Goal: Information Seeking & Learning: Compare options

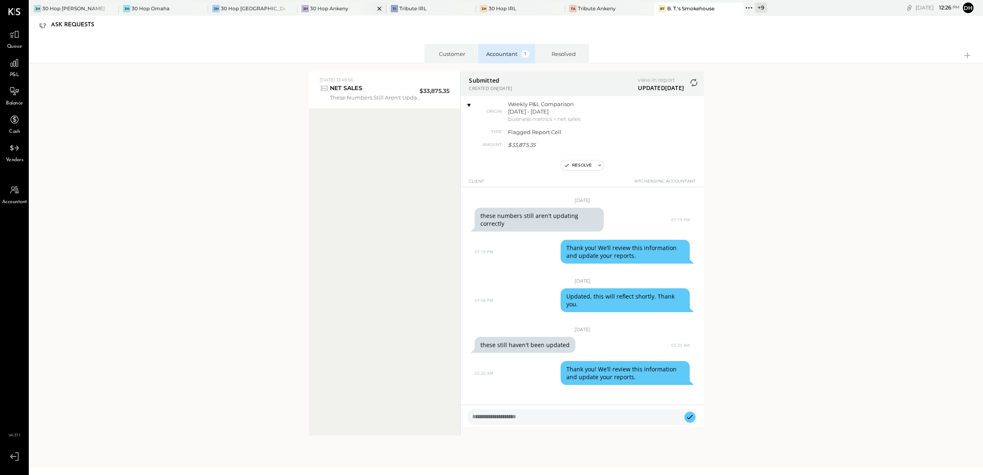
click at [320, 12] on div "30 Hop Ankeny" at bounding box center [329, 8] width 38 height 7
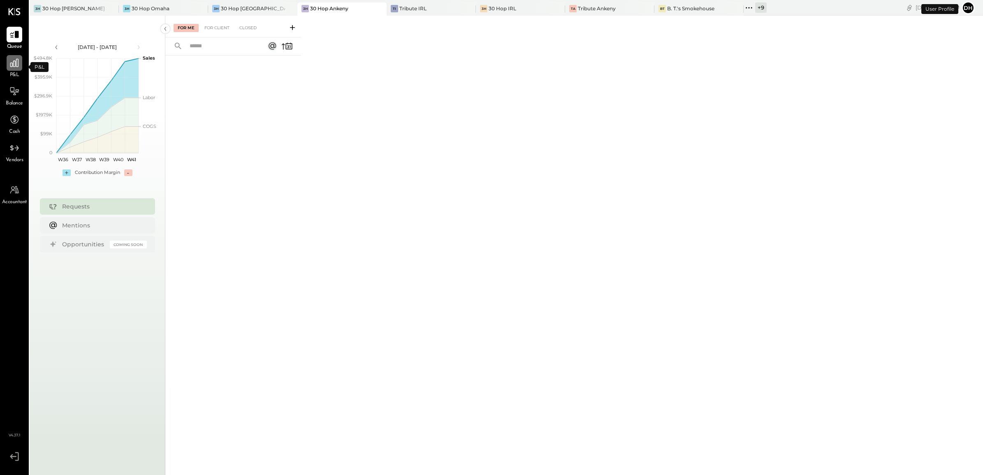
click at [10, 65] on icon at bounding box center [14, 63] width 8 height 8
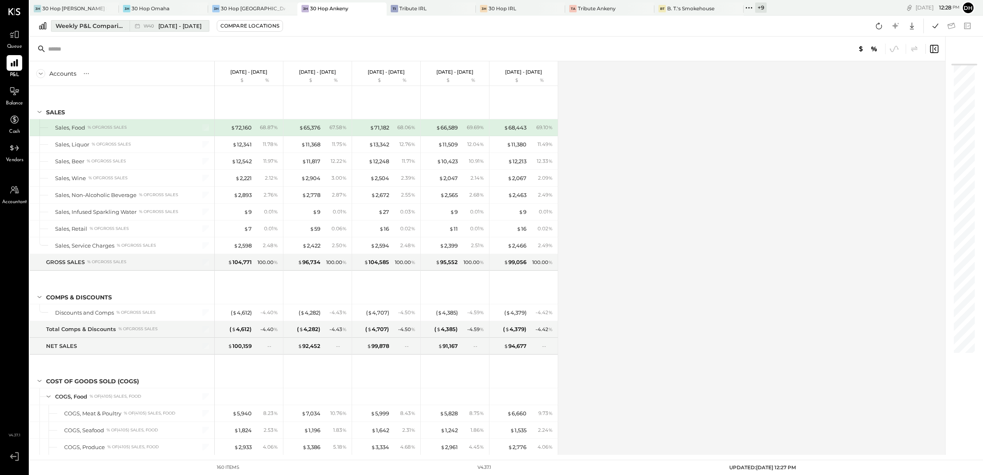
click at [68, 21] on button "Weekly P&L Comparison W40 [DATE] - [DATE]" at bounding box center [130, 26] width 158 height 12
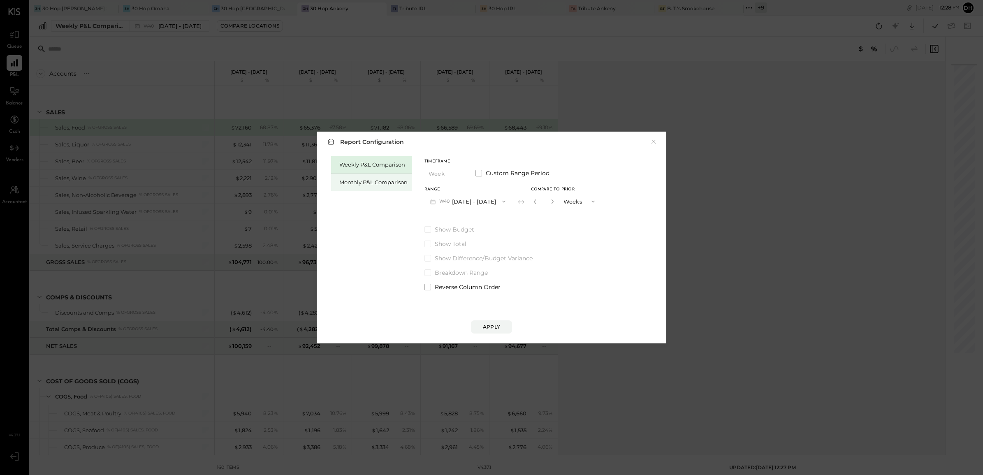
click at [394, 181] on div "Monthly P&L Comparison" at bounding box center [373, 182] width 68 height 8
click at [487, 202] on button "M10 [DATE] - [DATE]" at bounding box center [467, 201] width 86 height 15
click at [473, 222] on span "[DATE] - [DATE]" at bounding box center [464, 219] width 39 height 7
click at [528, 201] on div "Compare" at bounding box center [537, 202] width 27 height 7
click at [550, 203] on icon "button" at bounding box center [552, 201] width 5 height 5
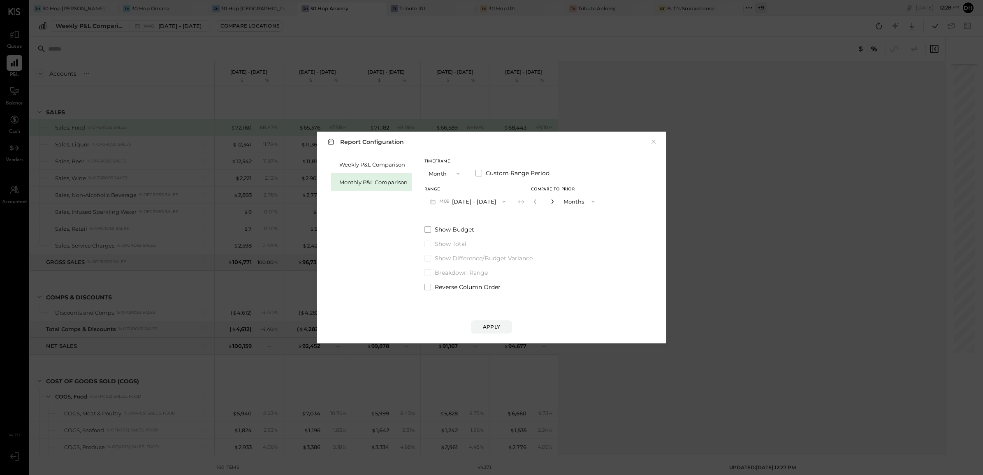
click at [550, 203] on icon "button" at bounding box center [552, 201] width 5 height 5
type input "*"
click at [494, 328] on div "Apply" at bounding box center [491, 326] width 17 height 7
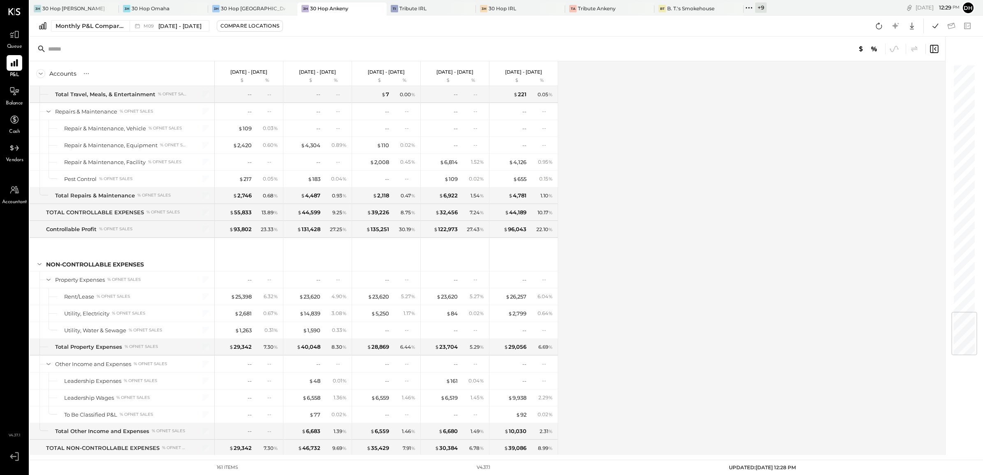
scroll to position [2107, 0]
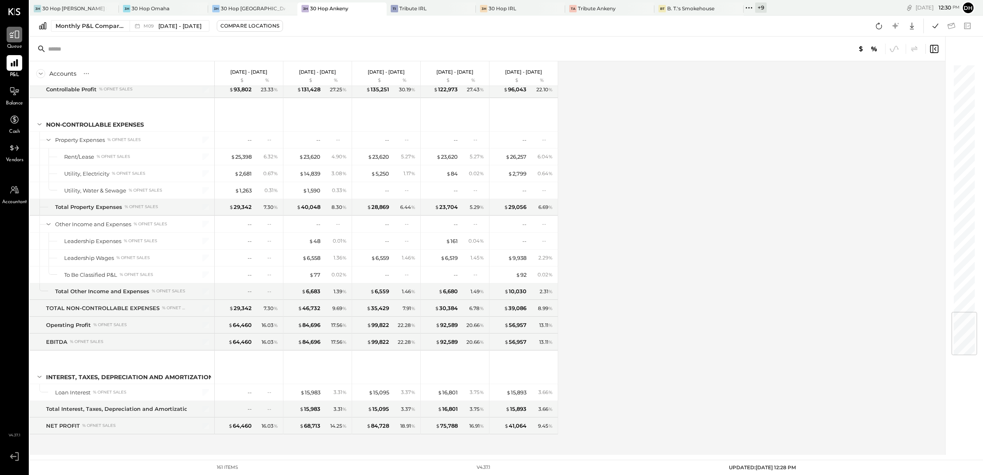
click at [21, 32] on div at bounding box center [15, 35] width 16 height 16
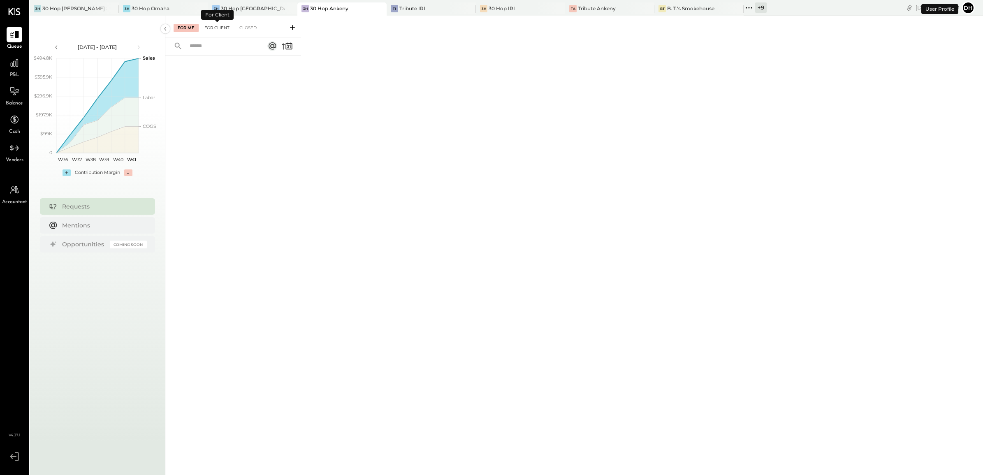
click at [226, 27] on div "For Client" at bounding box center [216, 28] width 33 height 8
click at [251, 25] on div "Closed" at bounding box center [247, 28] width 25 height 8
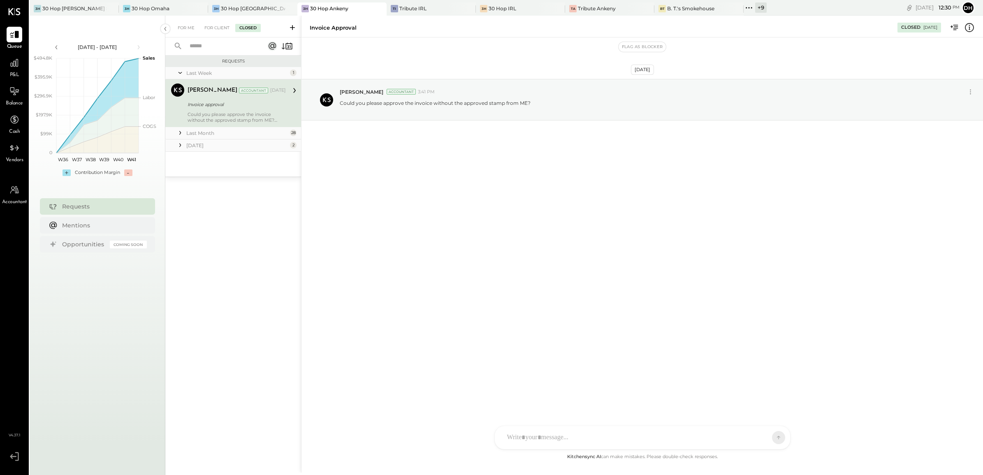
click at [198, 132] on div "Last Month" at bounding box center [237, 133] width 102 height 7
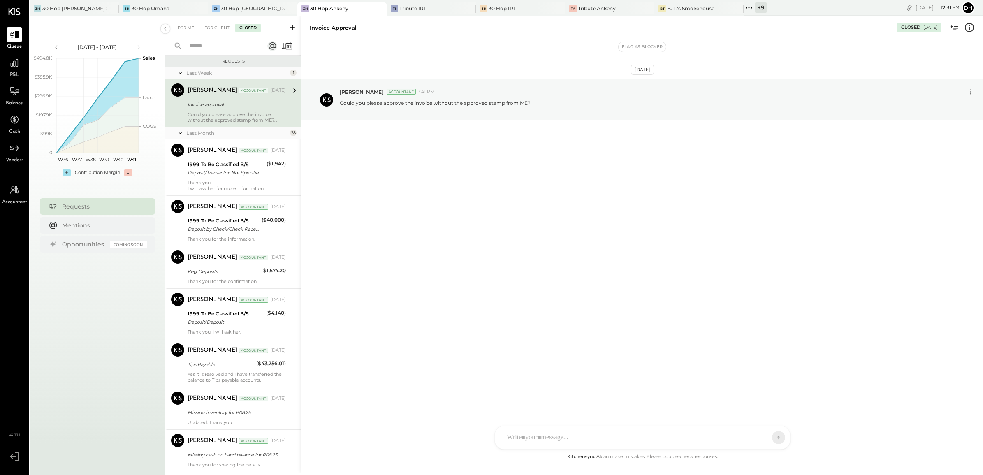
click at [412, 188] on div "[DATE] [PERSON_NAME] Accountant 3:41 PM Could you please approve the invoice wi…" at bounding box center [641, 244] width 681 height 415
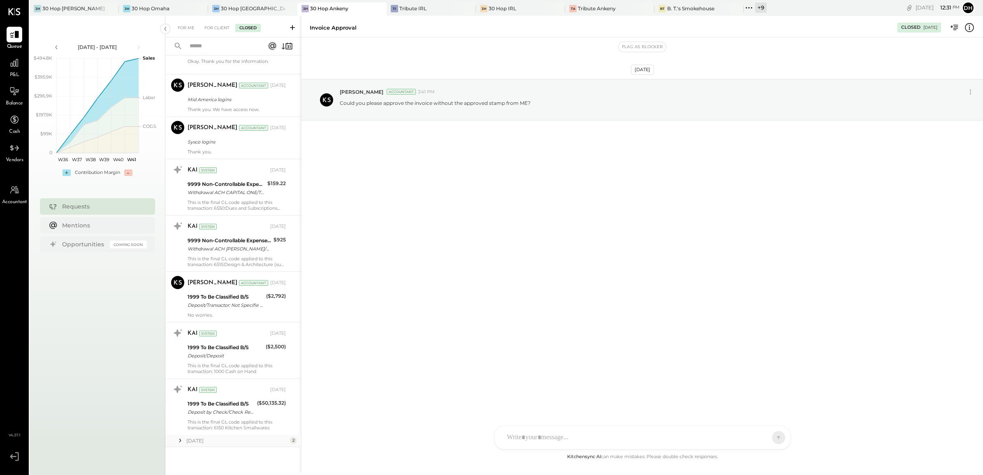
scroll to position [1079, 0]
click at [12, 67] on icon at bounding box center [14, 63] width 8 height 8
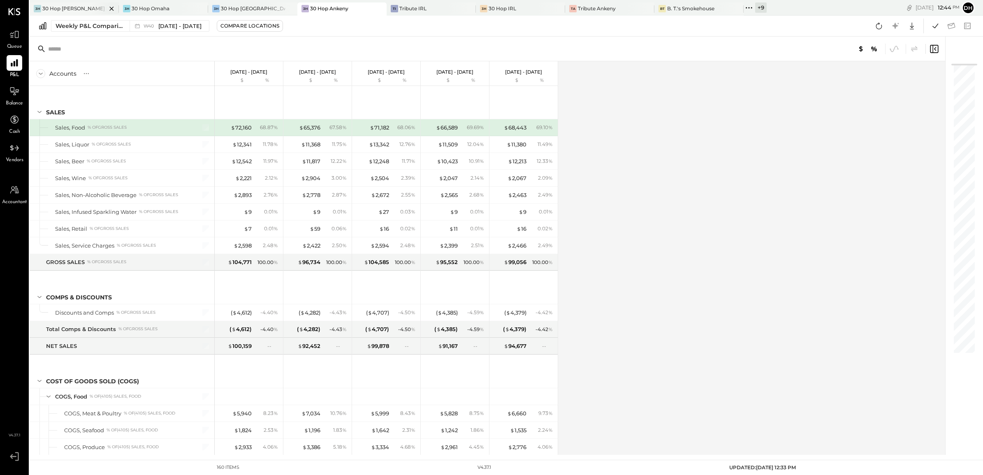
click at [76, 11] on div "30 Hop [PERSON_NAME] Summit" at bounding box center [74, 8] width 64 height 7
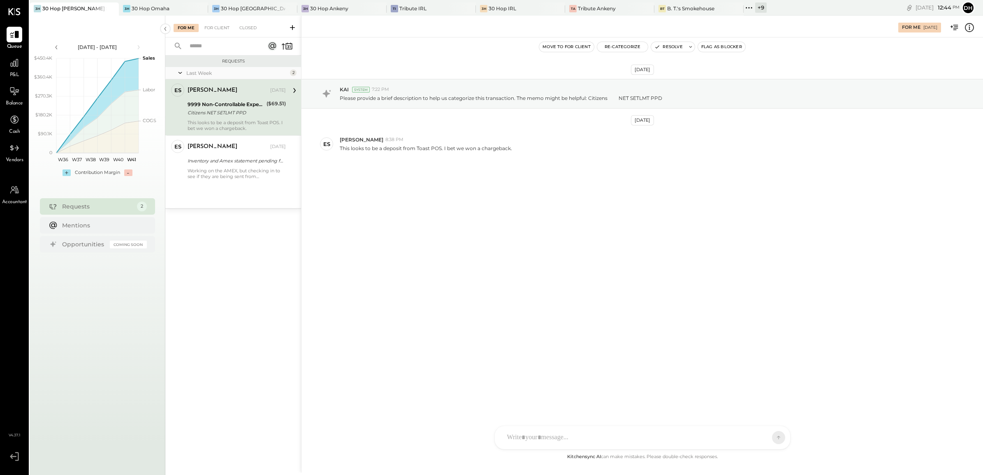
click at [626, 46] on button "Re-Categorize" at bounding box center [622, 47] width 51 height 10
click at [637, 79] on div at bounding box center [661, 82] width 108 height 10
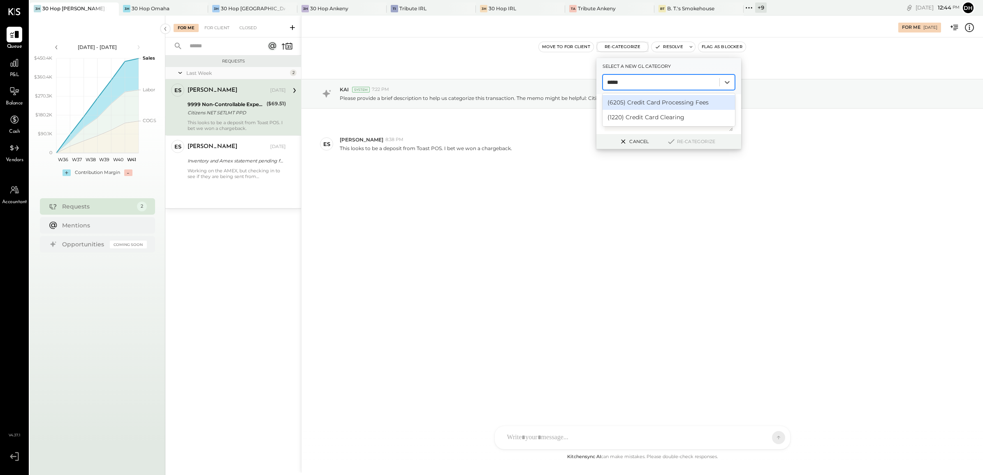
type input "******"
click at [645, 104] on div "(6205) Credit Card Processing Fees" at bounding box center [668, 102] width 132 height 15
click at [701, 141] on button "Re-Categorize" at bounding box center [691, 142] width 54 height 10
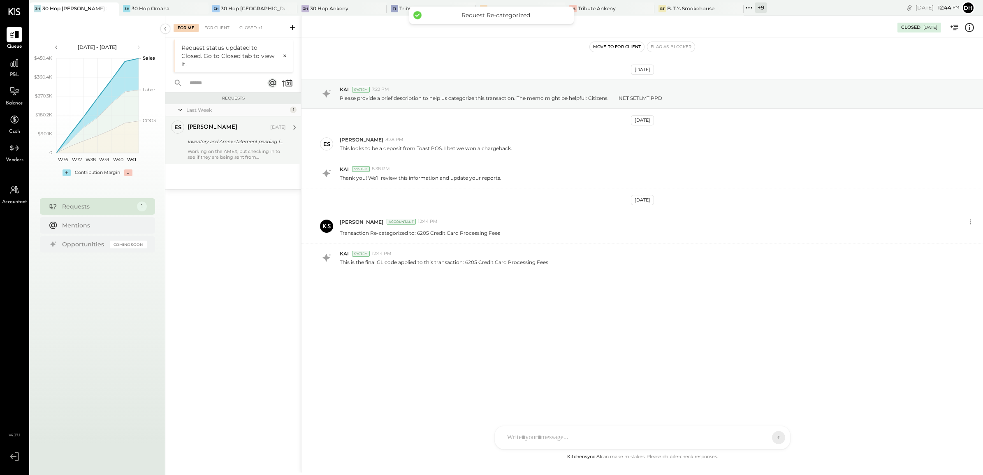
click at [225, 137] on div "Inventory and Amex statement pending for P09.25" at bounding box center [236, 141] width 96 height 8
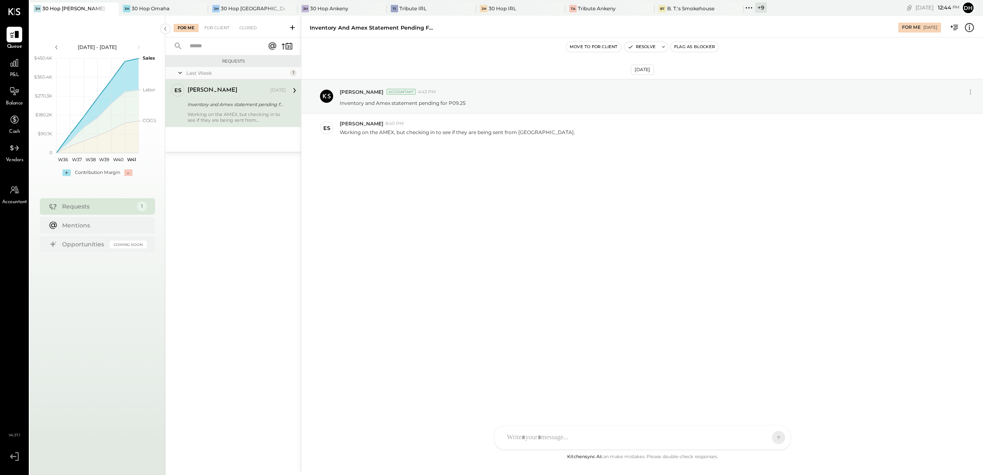
click at [549, 435] on div "AM [PERSON_NAME] [PERSON_NAME] DB [PERSON_NAME] C [PERSON_NAME] ES [PERSON_NAME…" at bounding box center [642, 438] width 296 height 24
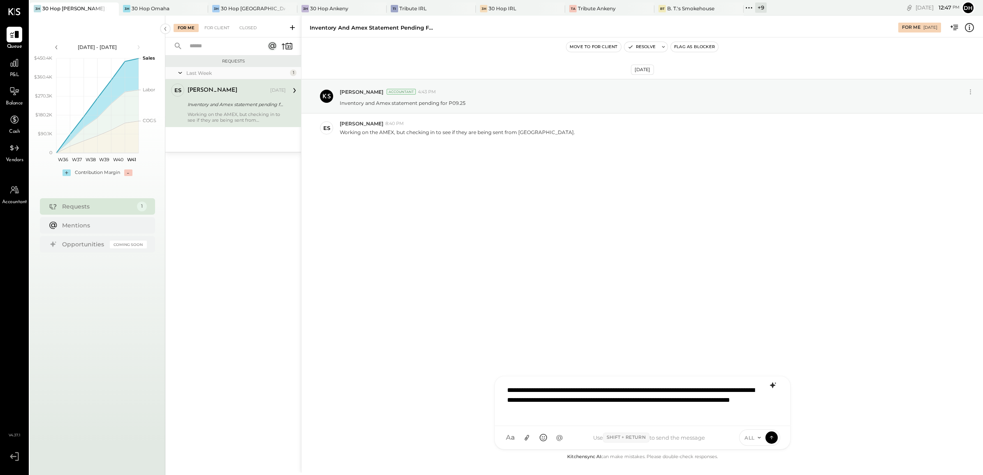
click at [775, 382] on icon at bounding box center [773, 385] width 10 height 10
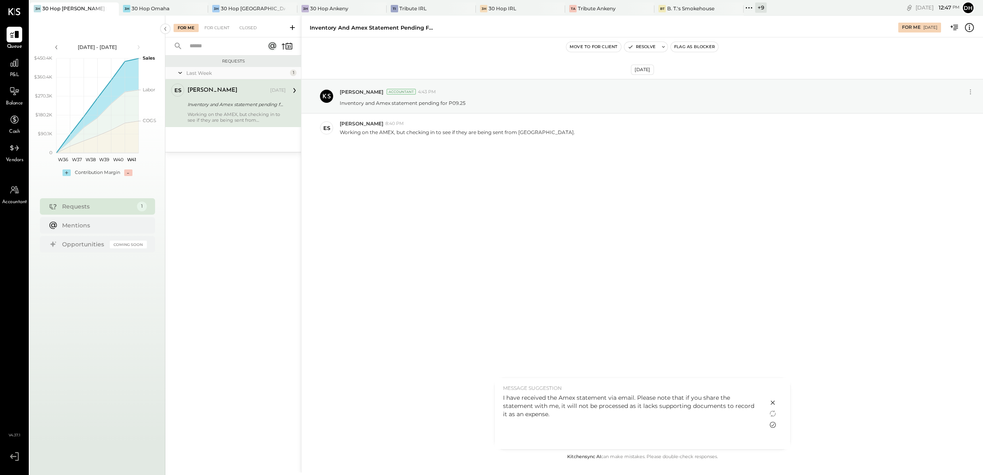
click at [771, 424] on icon at bounding box center [773, 425] width 10 height 10
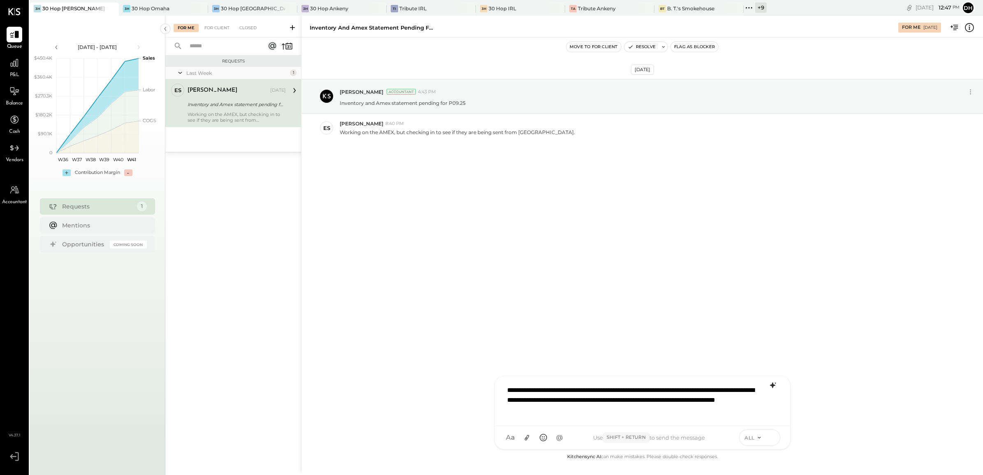
click at [769, 435] on icon at bounding box center [771, 437] width 7 height 8
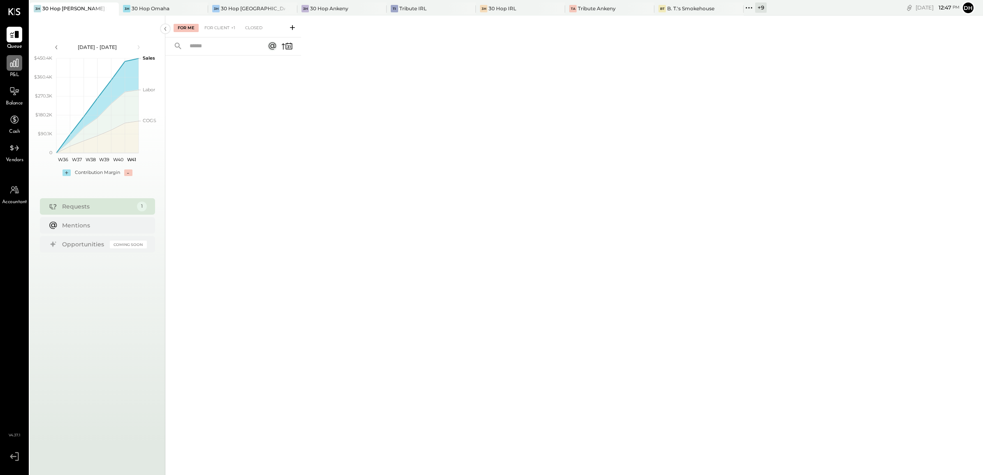
click at [12, 67] on icon at bounding box center [14, 63] width 8 height 8
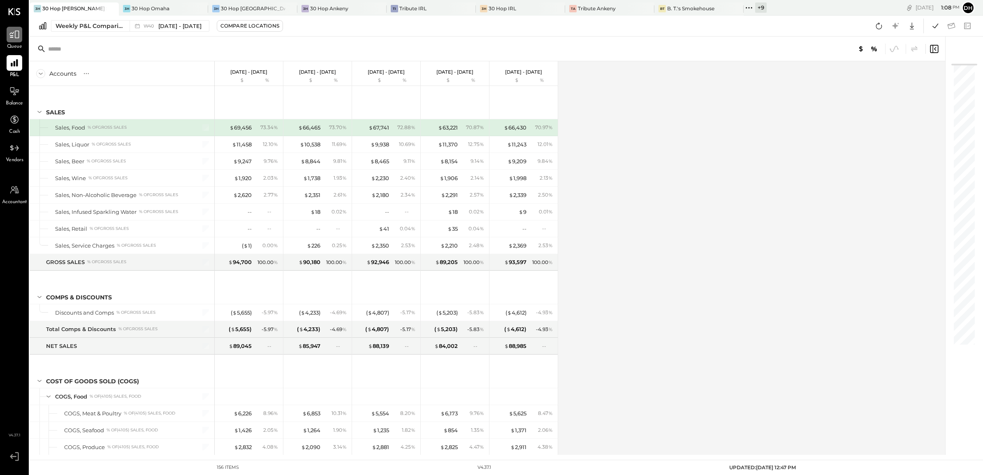
click at [12, 38] on icon at bounding box center [14, 34] width 11 height 11
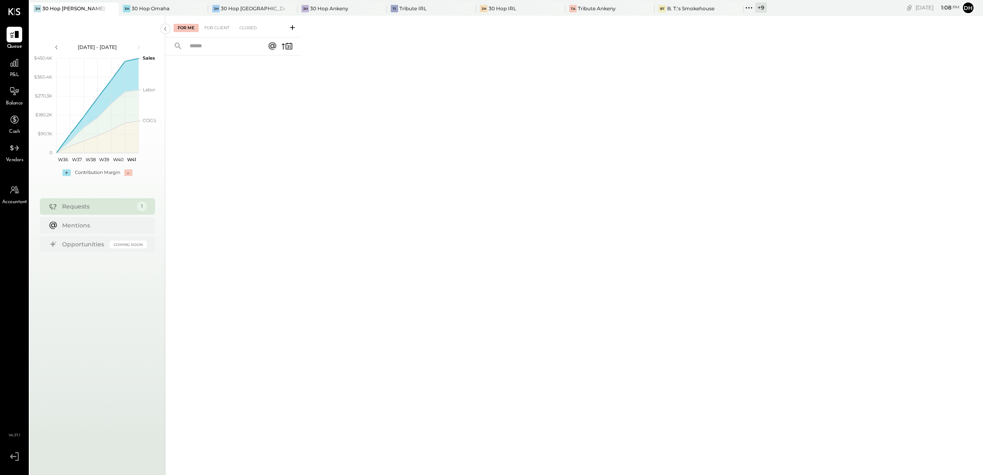
click at [290, 25] on icon at bounding box center [292, 27] width 8 height 8
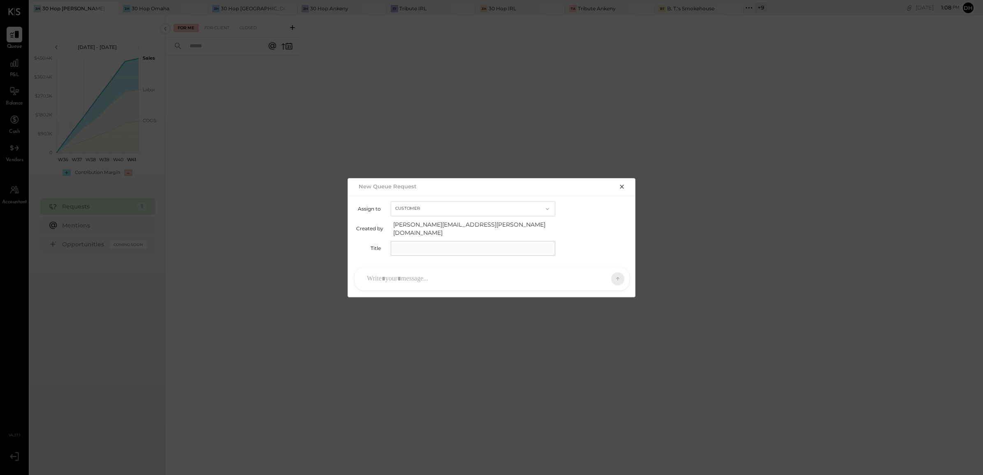
click at [414, 241] on input "text" at bounding box center [473, 248] width 164 height 15
type input "**********"
click at [412, 278] on div at bounding box center [484, 279] width 243 height 18
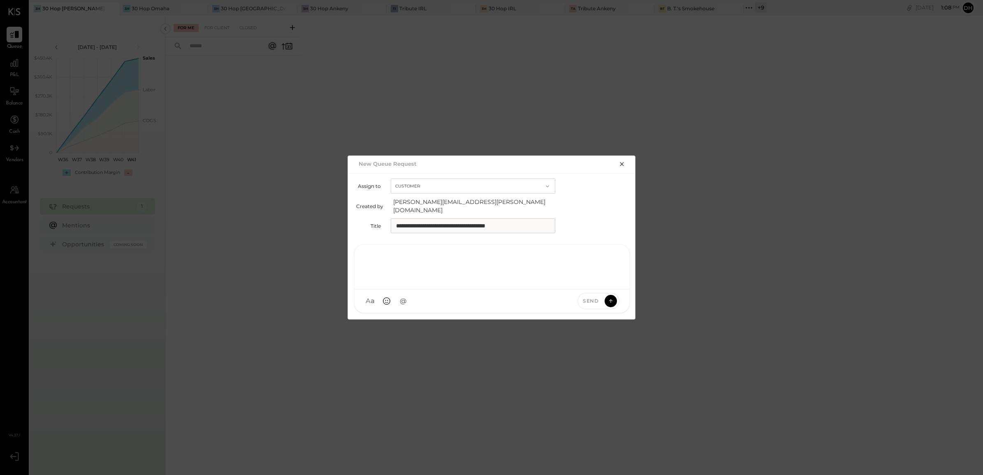
paste div
click at [615, 296] on button at bounding box center [611, 300] width 12 height 12
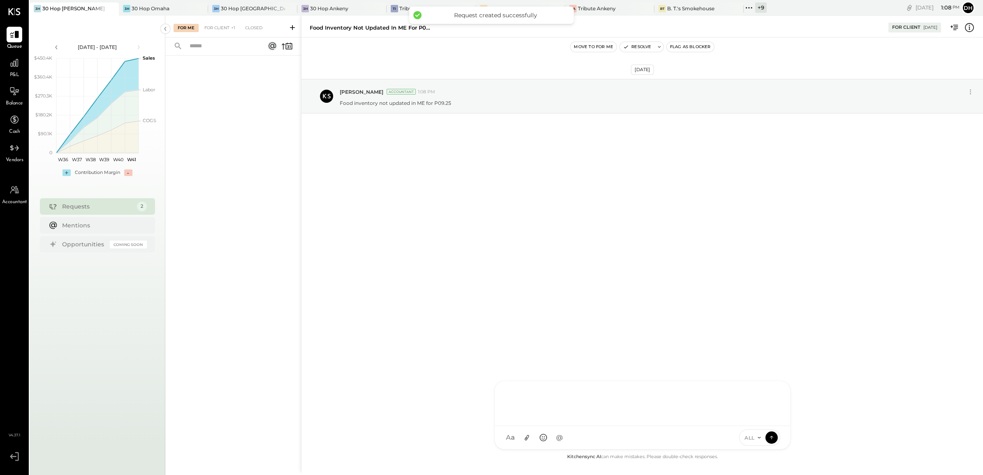
click at [529, 439] on div "AM [PERSON_NAME] [PERSON_NAME] DB [PERSON_NAME] C [PERSON_NAME] ES [PERSON_NAME…" at bounding box center [642, 415] width 296 height 69
click at [526, 436] on icon at bounding box center [526, 437] width 9 height 9
click at [776, 437] on button at bounding box center [771, 437] width 12 height 12
click at [546, 359] on div at bounding box center [642, 371] width 279 height 33
click at [773, 359] on icon at bounding box center [771, 360] width 5 height 6
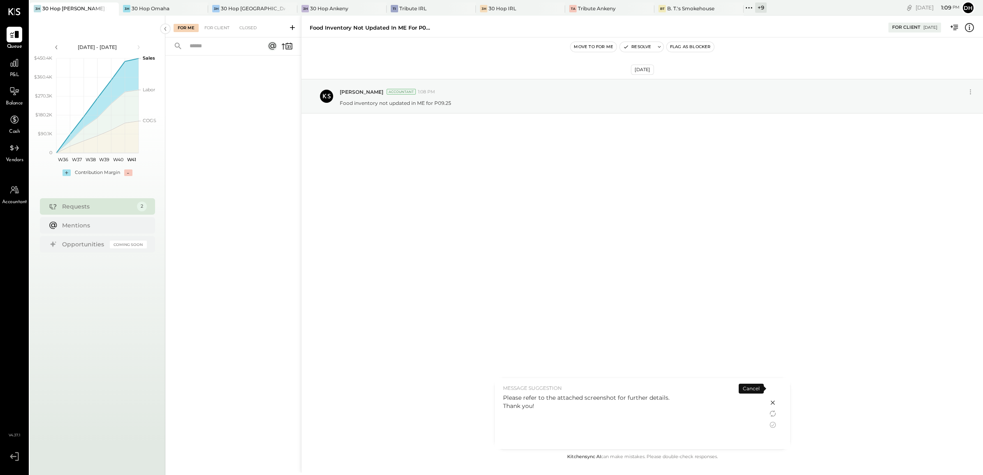
click at [769, 401] on icon at bounding box center [773, 403] width 10 height 10
click at [771, 436] on icon at bounding box center [771, 437] width 7 height 8
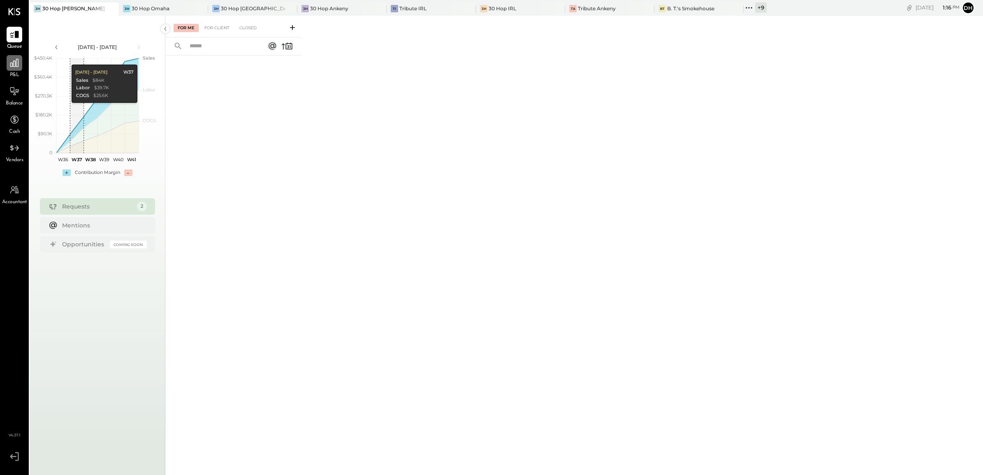
click at [19, 63] on icon at bounding box center [14, 63] width 11 height 11
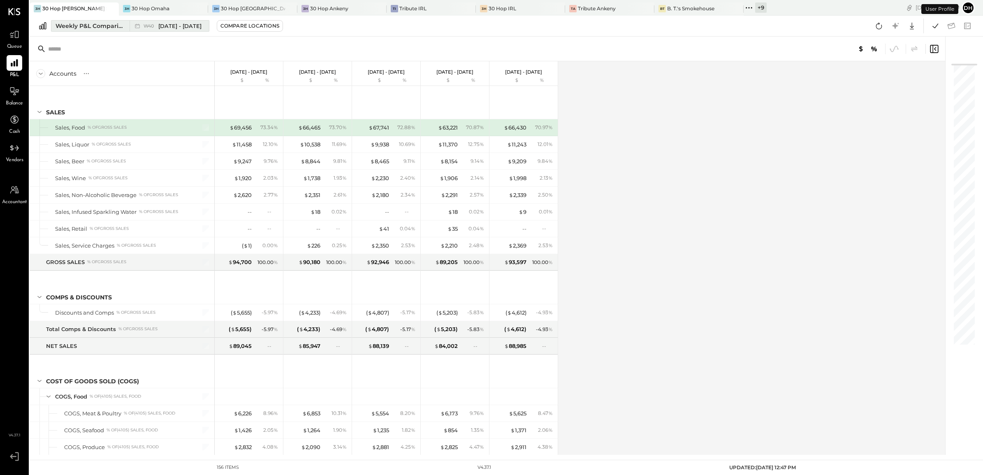
click at [88, 25] on div "Weekly P&L Comparison" at bounding box center [90, 26] width 69 height 8
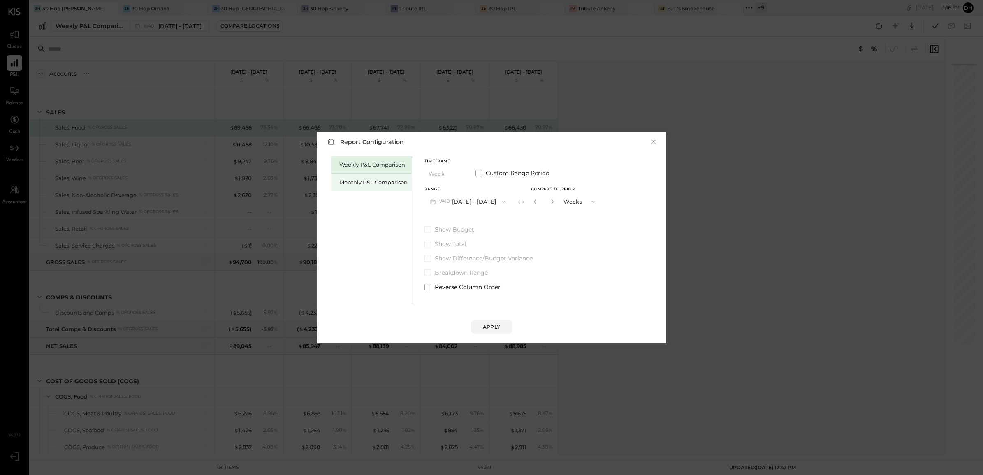
click at [379, 182] on div "Monthly P&L Comparison" at bounding box center [373, 182] width 68 height 8
click at [479, 192] on div "Range M10 [DATE] - [DATE]" at bounding box center [467, 198] width 86 height 21
click at [477, 199] on button "M10 [DATE] - [DATE]" at bounding box center [467, 201] width 86 height 15
click at [469, 219] on span "[DATE] - [DATE]" at bounding box center [464, 219] width 39 height 7
click at [527, 202] on div "Compare" at bounding box center [537, 202] width 27 height 7
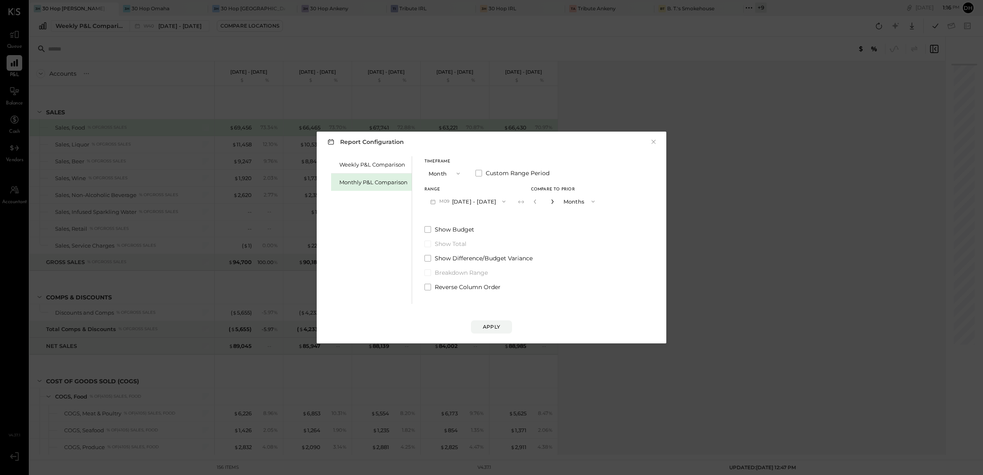
click at [550, 202] on icon "button" at bounding box center [552, 201] width 5 height 5
type input "*"
click at [501, 324] on button "Apply" at bounding box center [491, 326] width 41 height 13
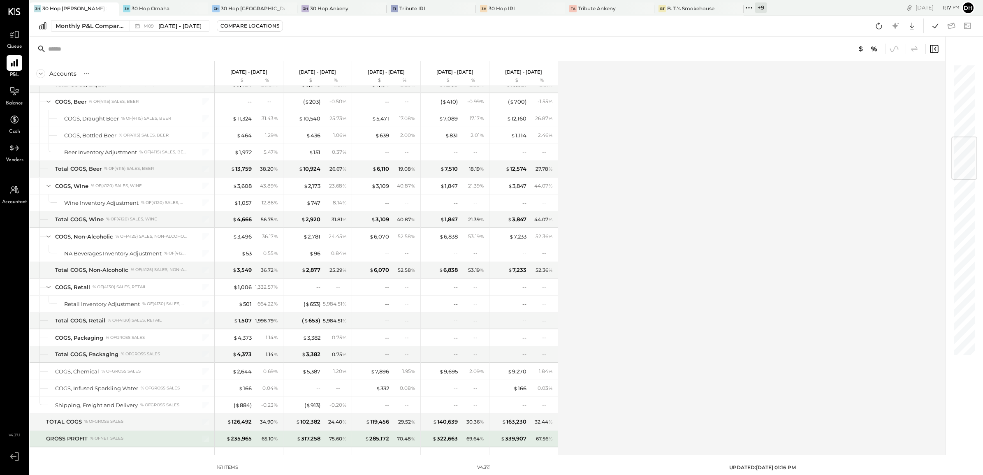
scroll to position [617, 0]
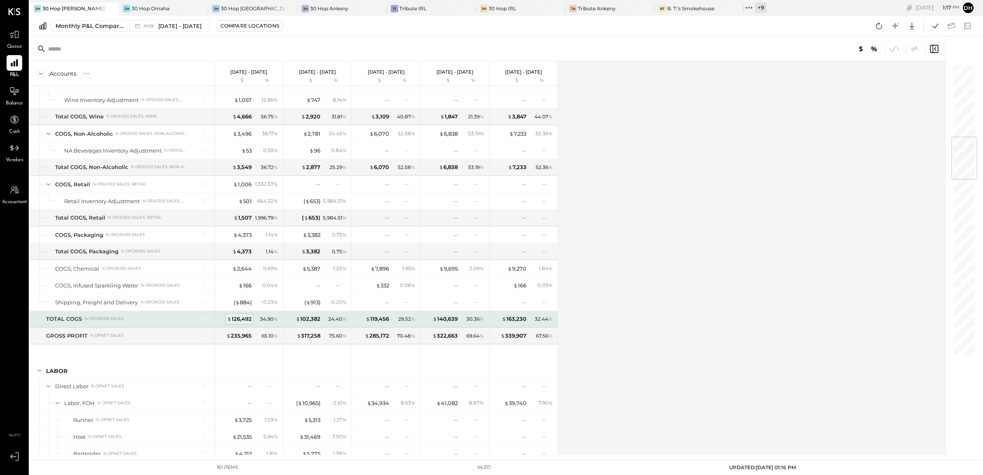
click at [245, 322] on div "$ 126,492" at bounding box center [239, 319] width 25 height 8
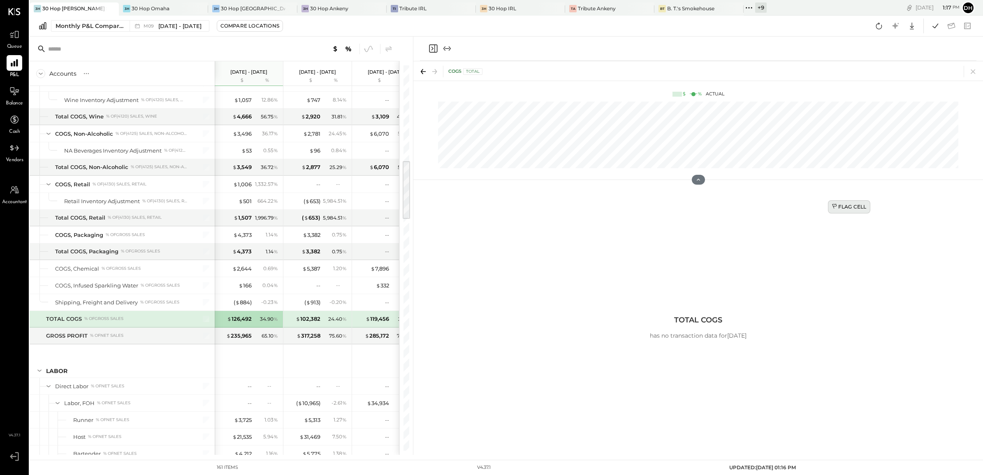
click at [856, 206] on div "Flag Cell" at bounding box center [849, 206] width 35 height 7
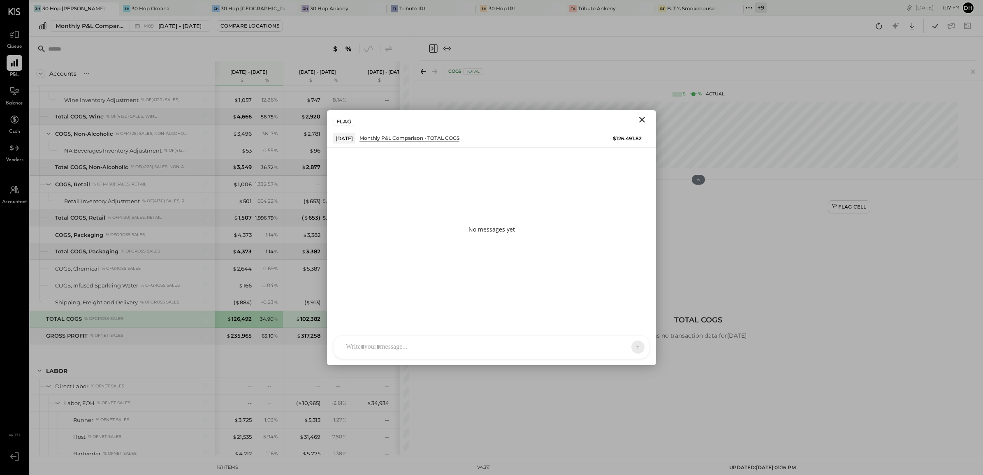
click at [447, 344] on div at bounding box center [484, 347] width 285 height 18
click at [632, 299] on icon at bounding box center [631, 299] width 5 height 6
click at [630, 334] on icon at bounding box center [632, 334] width 10 height 10
drag, startPoint x: 472, startPoint y: 305, endPoint x: 408, endPoint y: 307, distance: 63.8
click at [408, 307] on div "**********" at bounding box center [491, 312] width 299 height 33
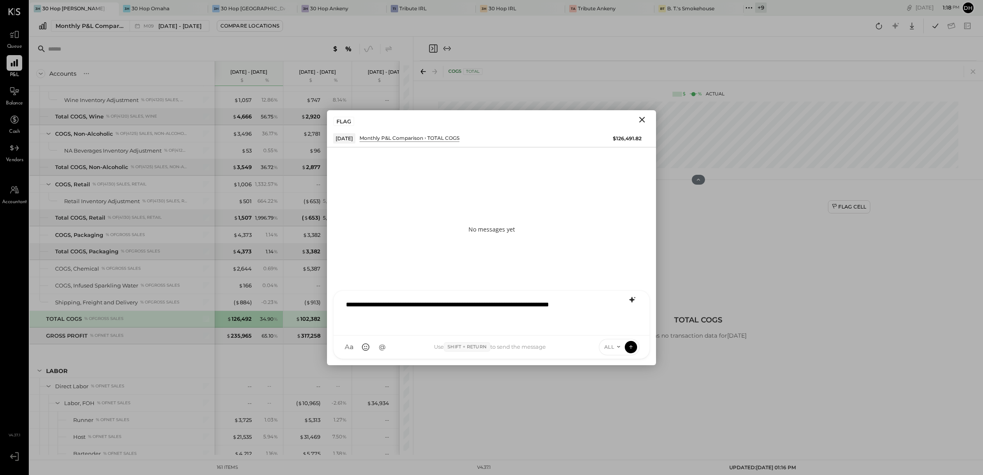
click at [429, 303] on div "**********" at bounding box center [491, 312] width 299 height 33
click at [630, 348] on icon at bounding box center [630, 347] width 7 height 8
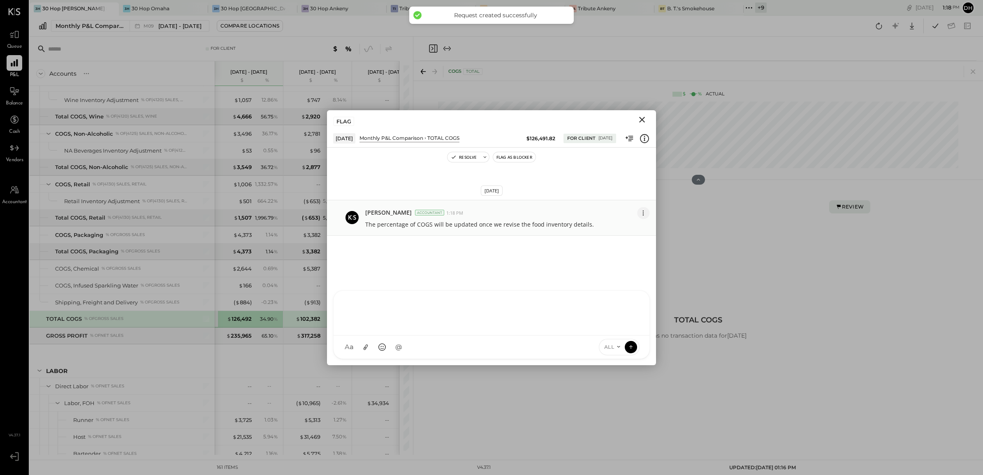
click at [644, 213] on icon at bounding box center [643, 212] width 9 height 9
click at [610, 228] on button "Edit Message" at bounding box center [623, 227] width 53 height 15
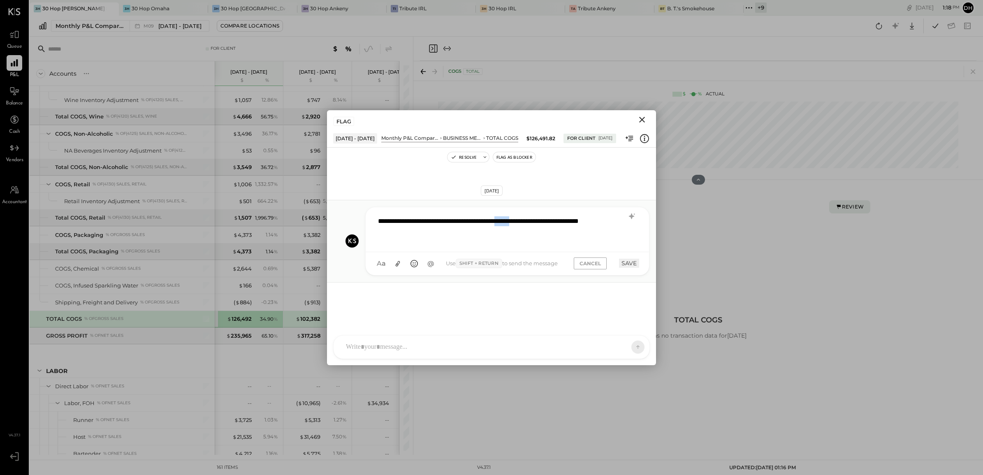
drag, startPoint x: 562, startPoint y: 223, endPoint x: 543, endPoint y: 222, distance: 19.3
click at [543, 222] on div "**********" at bounding box center [507, 228] width 267 height 33
click at [628, 264] on button "SAVE" at bounding box center [629, 263] width 20 height 9
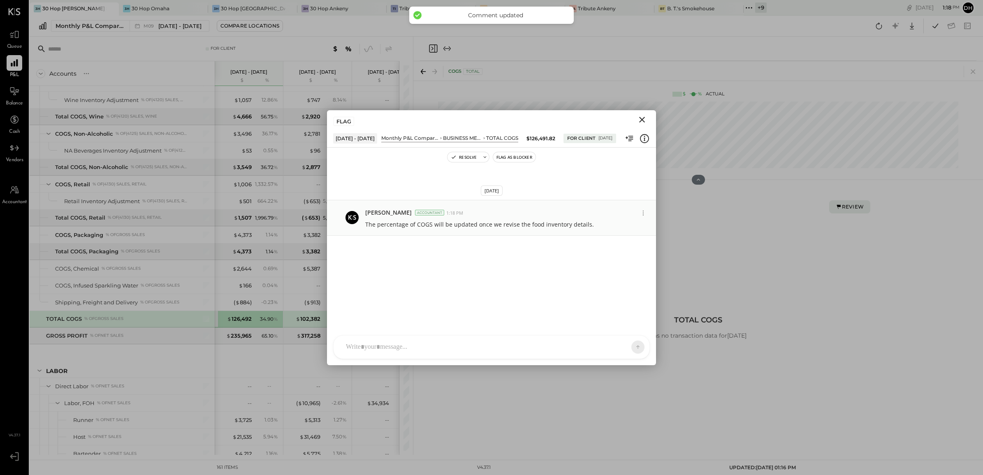
click at [642, 118] on icon "Close" at bounding box center [642, 120] width 10 height 10
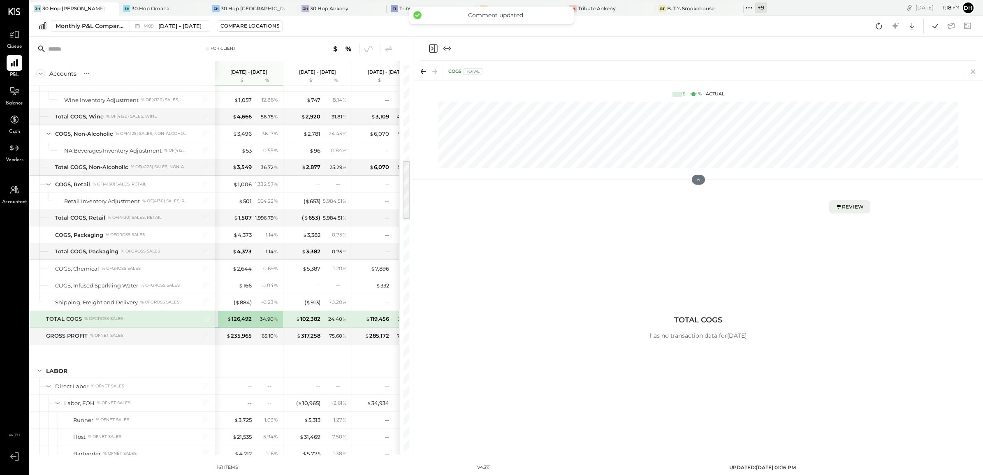
click at [968, 70] on icon at bounding box center [973, 72] width 12 height 12
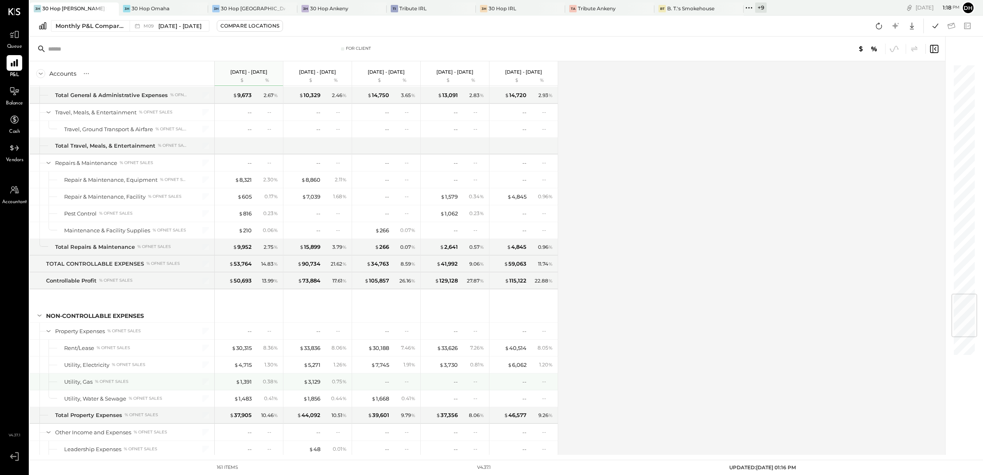
scroll to position [1953, 0]
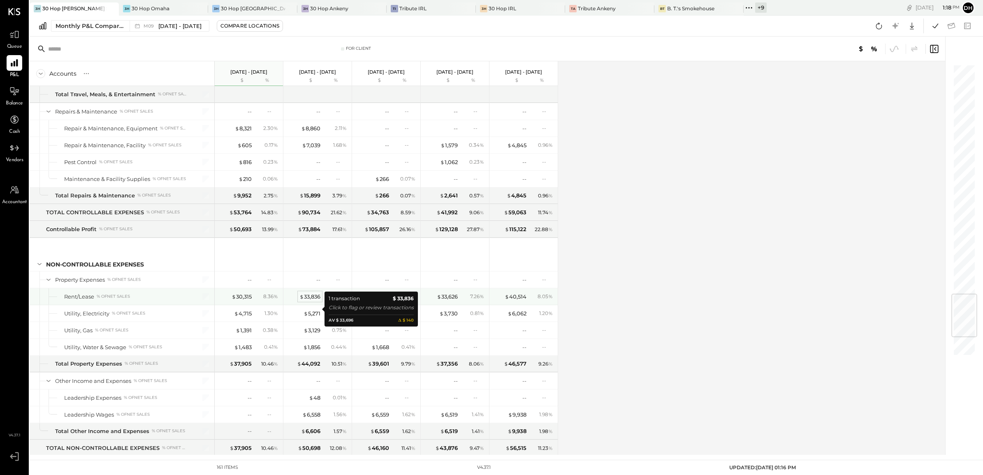
click at [310, 301] on div "$ 33,836" at bounding box center [309, 297] width 21 height 8
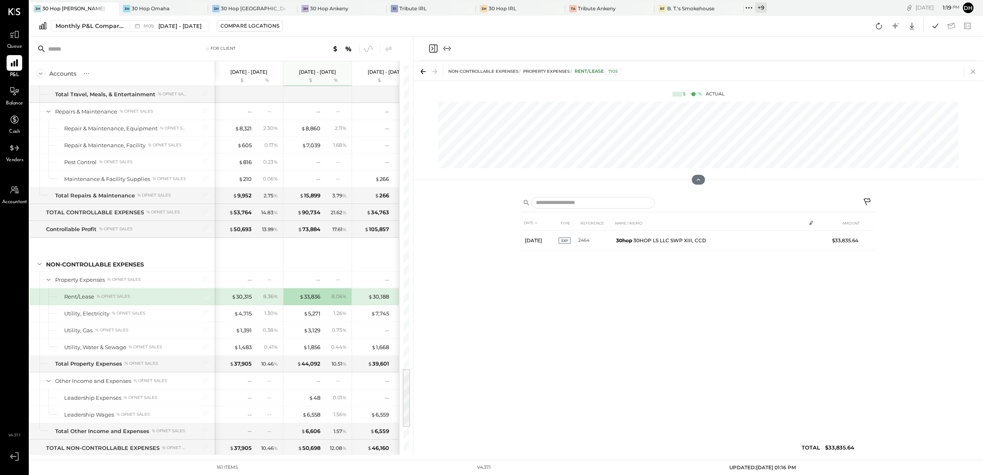
click at [971, 69] on icon at bounding box center [973, 71] width 5 height 5
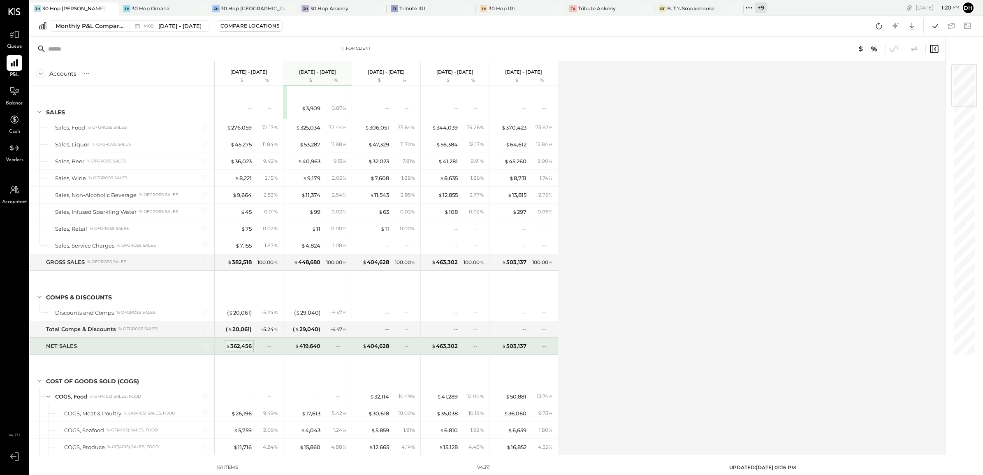
click at [239, 347] on div "$ 362,456" at bounding box center [239, 346] width 26 height 8
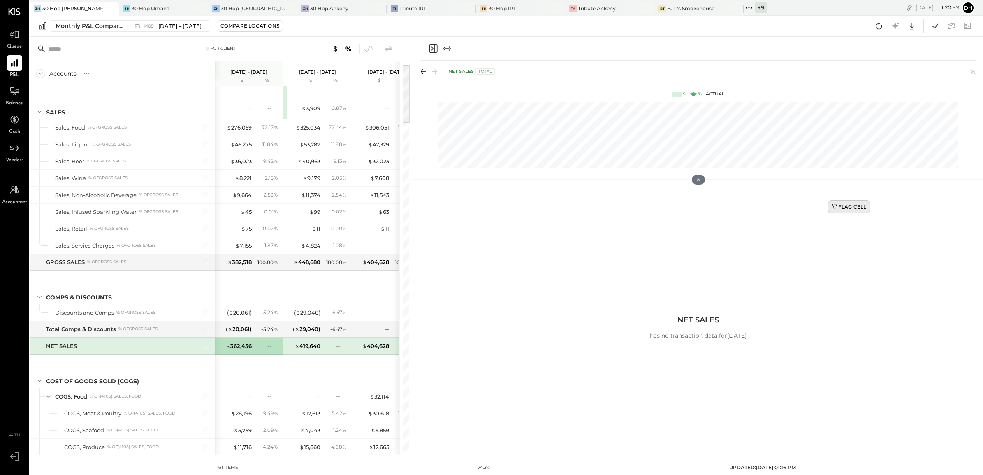
click at [847, 206] on div "Flag Cell" at bounding box center [849, 206] width 35 height 7
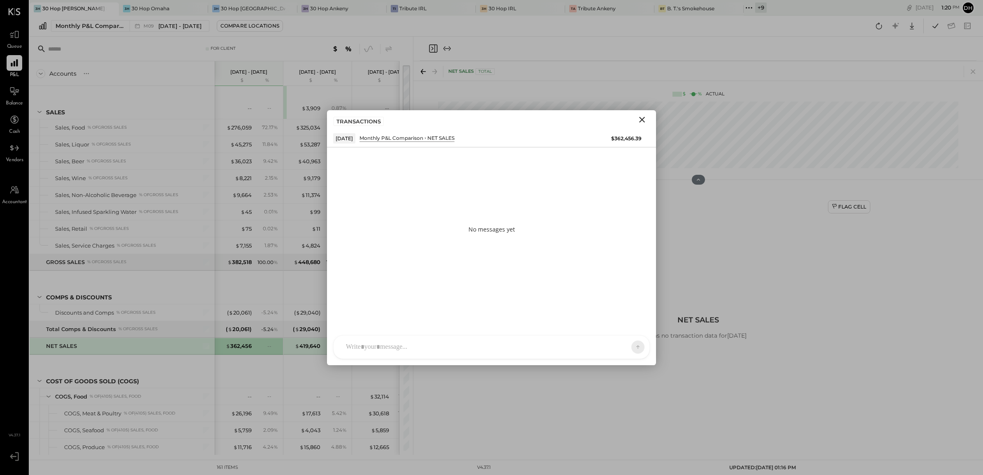
click at [379, 345] on div at bounding box center [492, 347] width 316 height 23
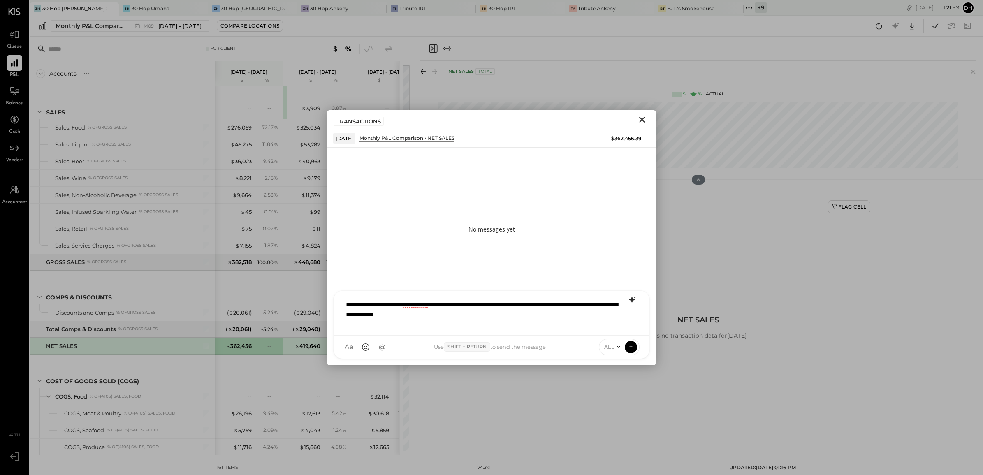
click at [627, 301] on icon at bounding box center [632, 300] width 10 height 10
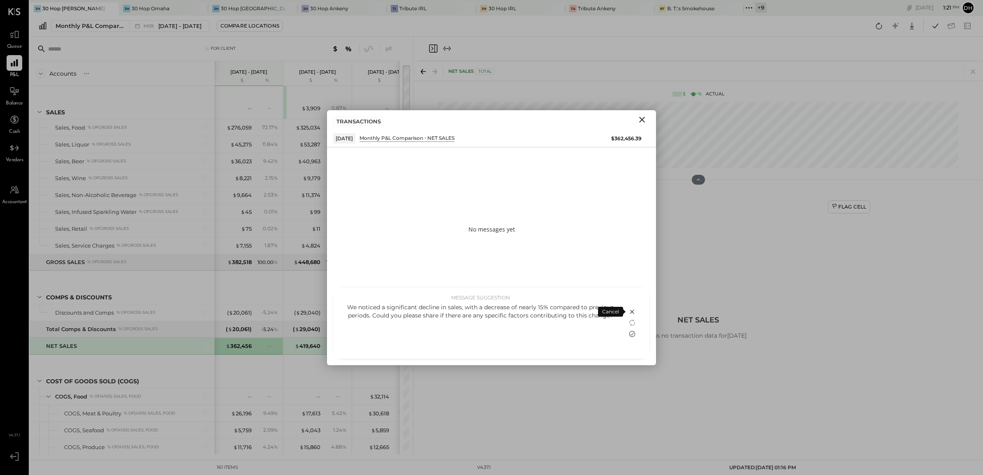
click at [628, 331] on icon at bounding box center [632, 334] width 10 height 10
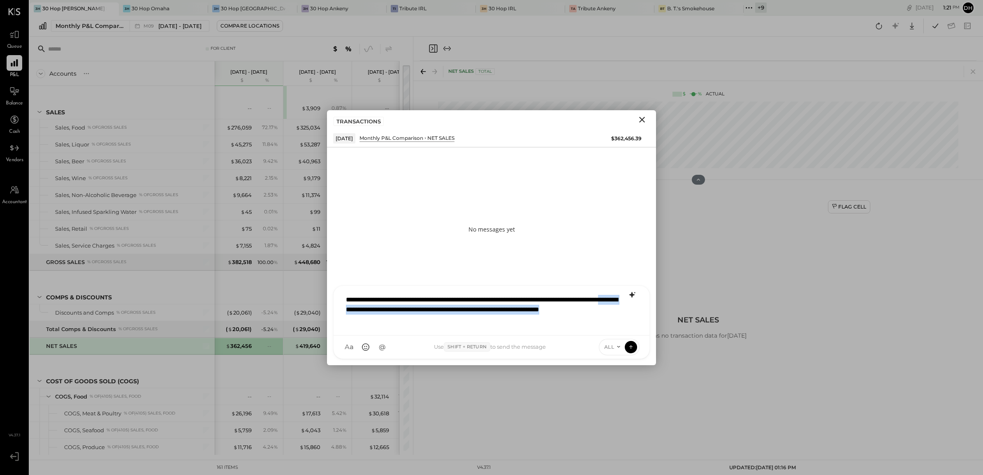
drag, startPoint x: 443, startPoint y: 320, endPoint x: 410, endPoint y: 308, distance: 35.0
click at [410, 308] on div "**********" at bounding box center [491, 310] width 299 height 38
click at [630, 346] on icon at bounding box center [630, 346] width 0 height 3
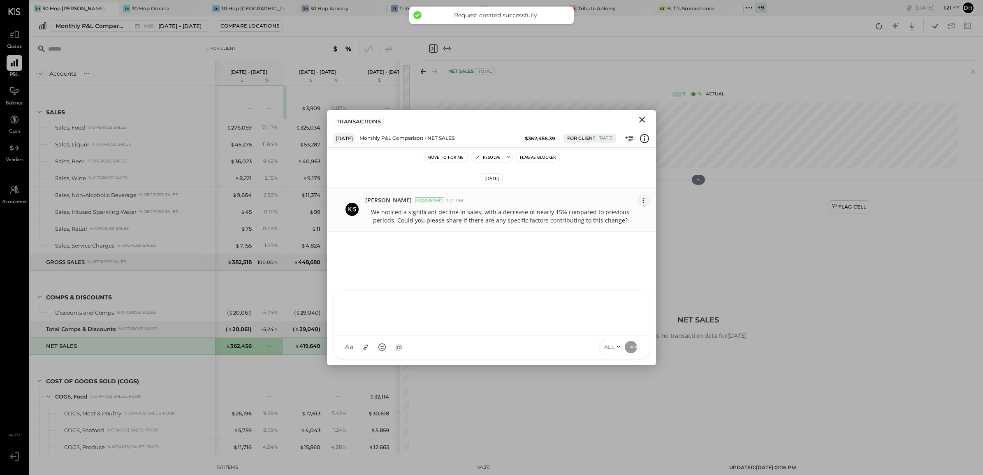
click at [642, 201] on icon at bounding box center [643, 200] width 9 height 9
click at [622, 213] on button "Edit Message" at bounding box center [623, 215] width 53 height 15
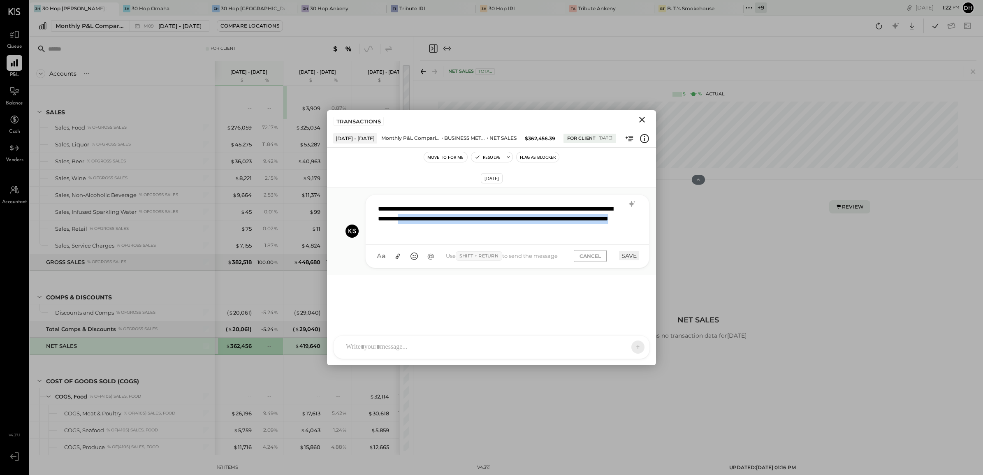
drag, startPoint x: 531, startPoint y: 229, endPoint x: 482, endPoint y: 216, distance: 50.9
click at [482, 216] on div "**********" at bounding box center [507, 219] width 267 height 38
click at [583, 257] on button "CANCEL" at bounding box center [590, 256] width 33 height 12
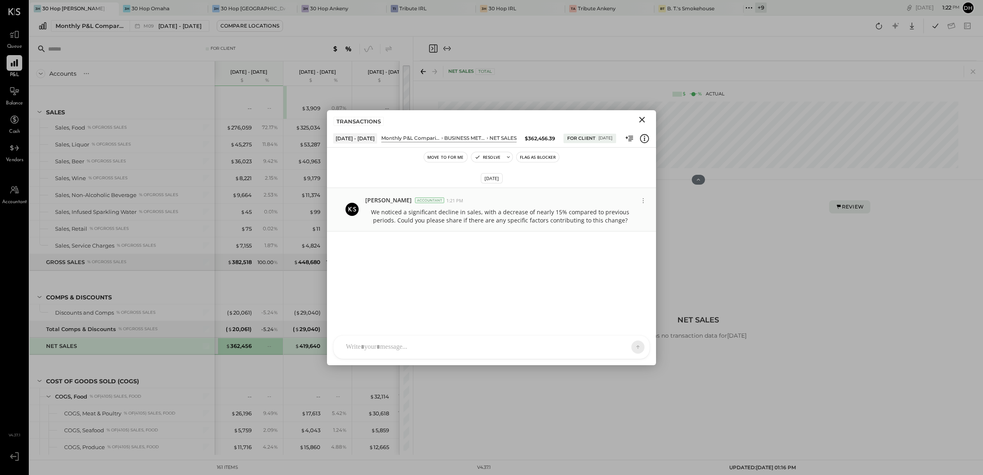
click at [643, 122] on icon "Close" at bounding box center [642, 120] width 10 height 10
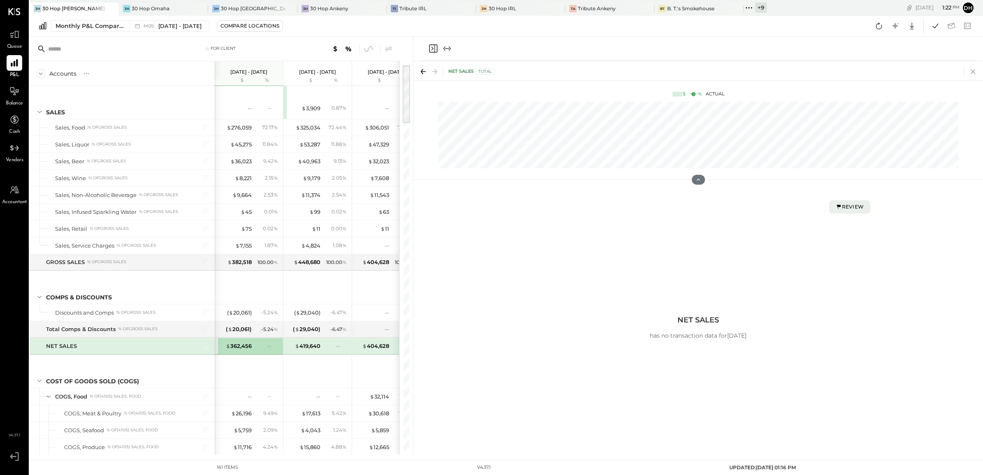
click at [970, 70] on icon at bounding box center [973, 72] width 12 height 12
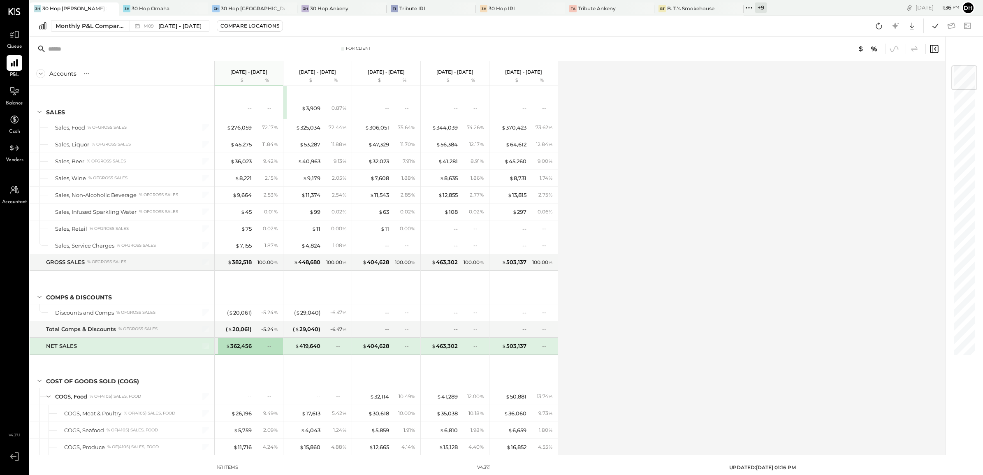
click at [744, 7] on icon at bounding box center [749, 7] width 11 height 11
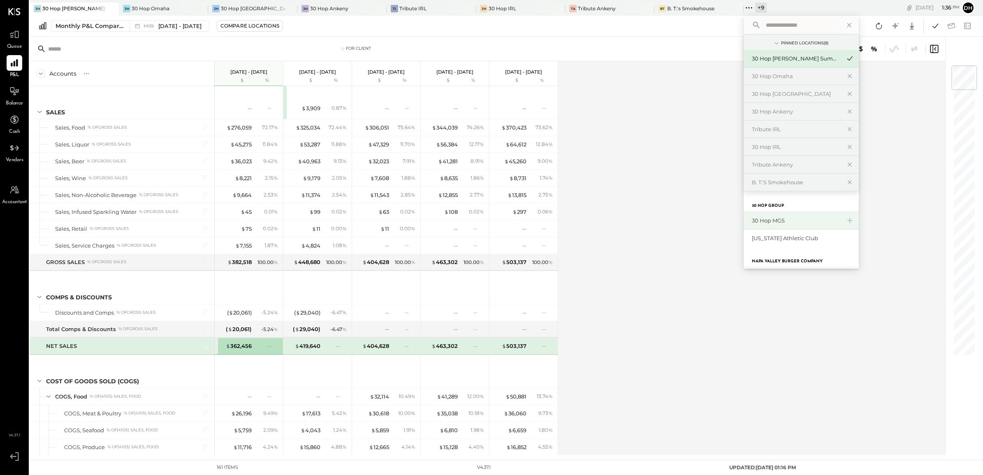
click at [753, 222] on div "30 Hop MGS" at bounding box center [796, 221] width 89 height 8
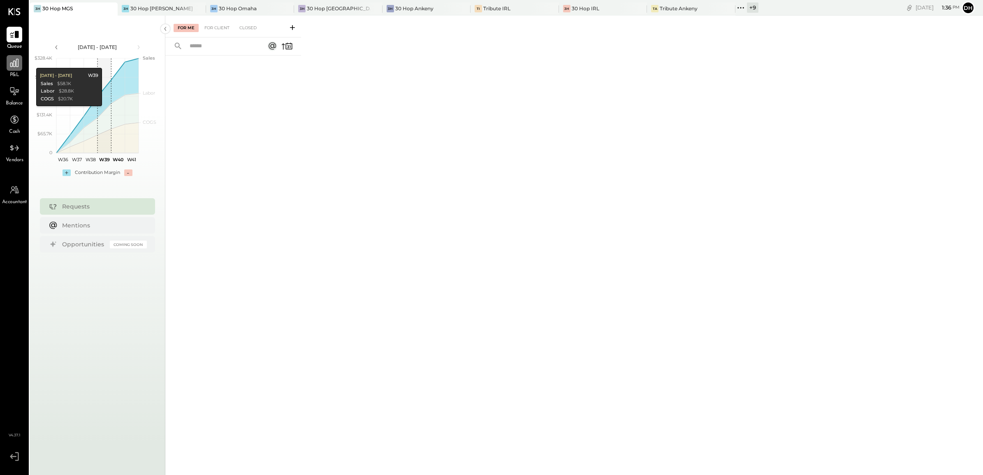
click at [12, 68] on icon at bounding box center [14, 63] width 11 height 11
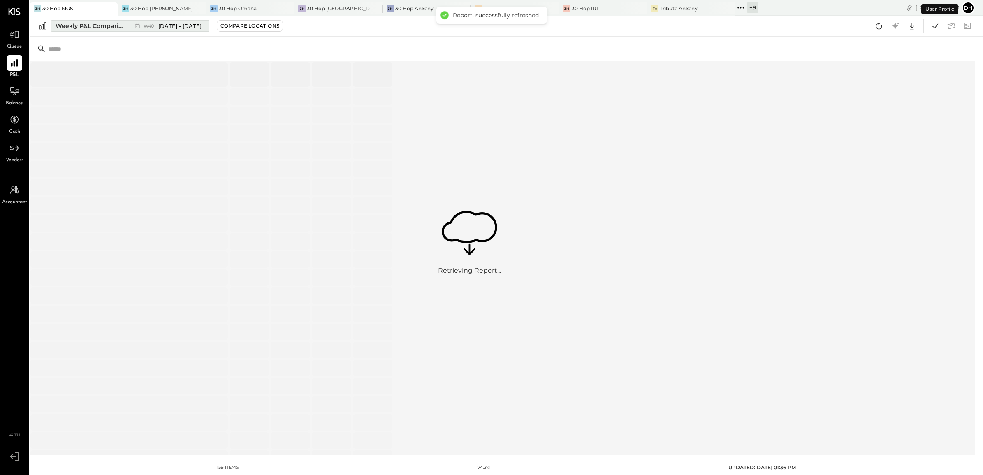
click at [86, 27] on div "Weekly P&L Comparison" at bounding box center [90, 26] width 69 height 8
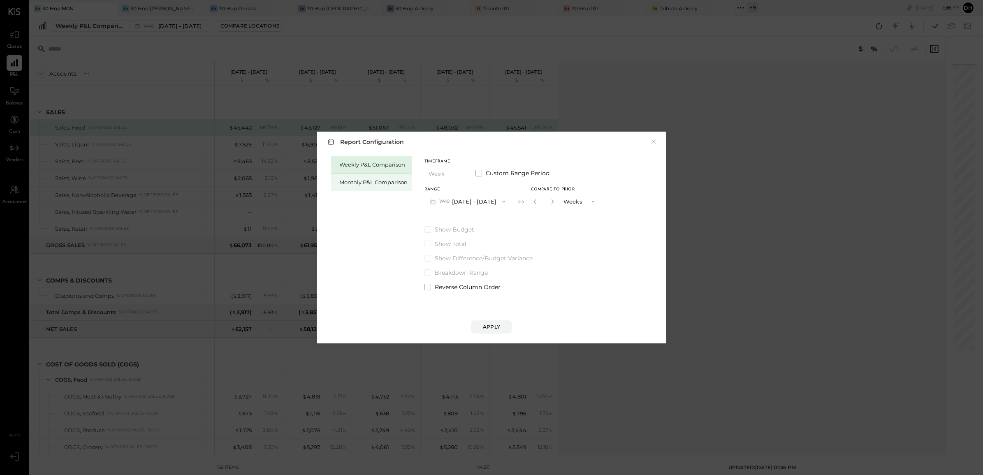
click at [354, 176] on div "Monthly P&L Comparison" at bounding box center [371, 182] width 81 height 17
click at [467, 204] on button "M10 [DATE] - [DATE]" at bounding box center [467, 201] width 86 height 15
click at [472, 219] on span "[DATE] - [DATE]" at bounding box center [464, 219] width 39 height 7
click at [541, 201] on div "Compare" at bounding box center [537, 202] width 27 height 7
click at [551, 202] on icon "button" at bounding box center [552, 201] width 2 height 5
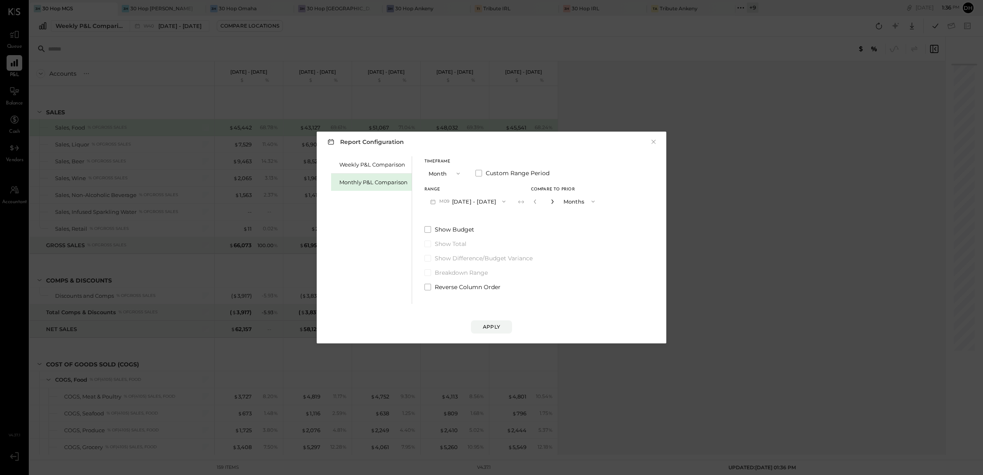
click at [550, 202] on icon "button" at bounding box center [552, 201] width 5 height 5
type input "*"
click at [492, 328] on div "Apply" at bounding box center [491, 326] width 17 height 7
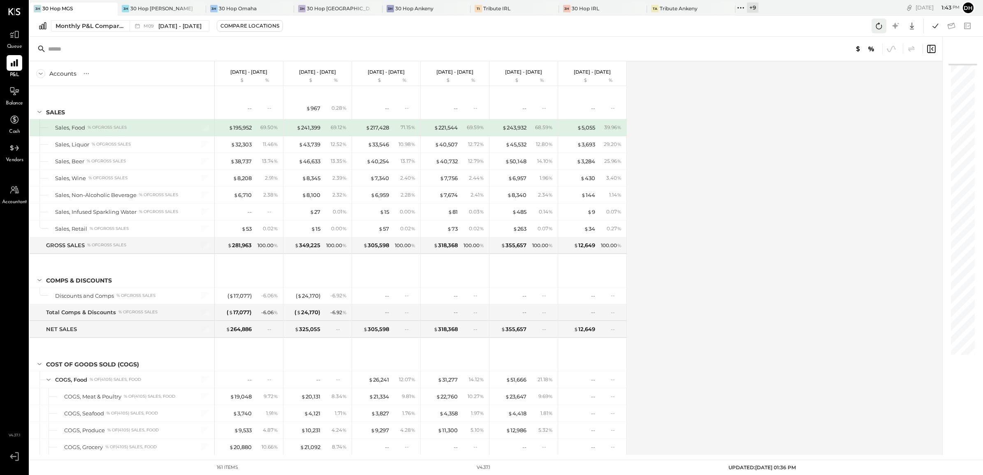
click at [873, 25] on button at bounding box center [878, 26] width 15 height 15
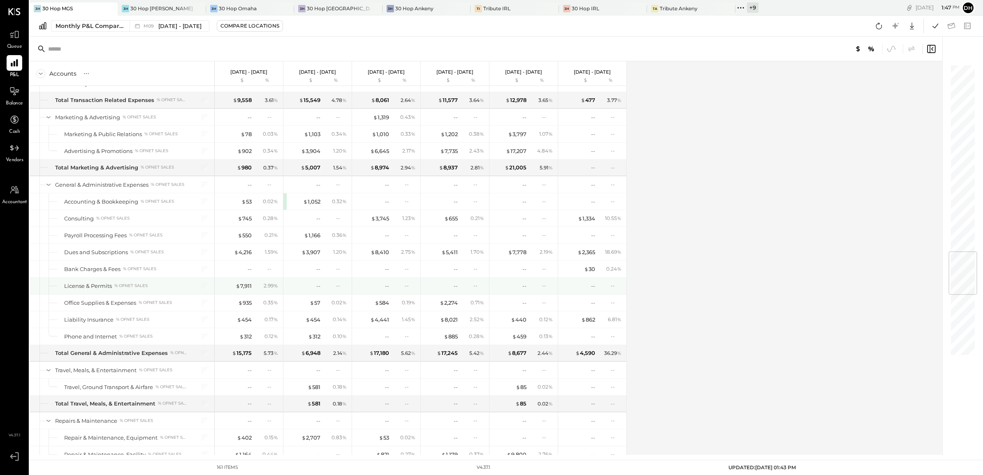
scroll to position [1645, 0]
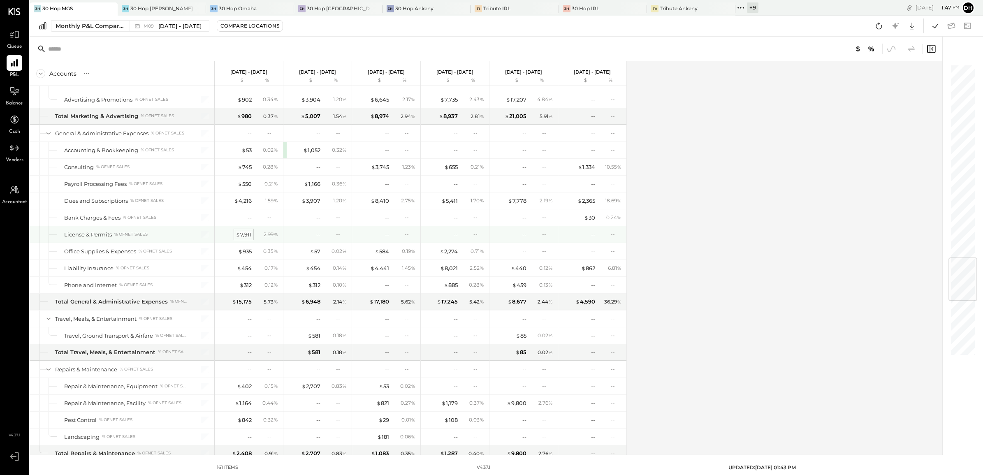
click at [240, 239] on div "$ 7,911" at bounding box center [244, 235] width 16 height 8
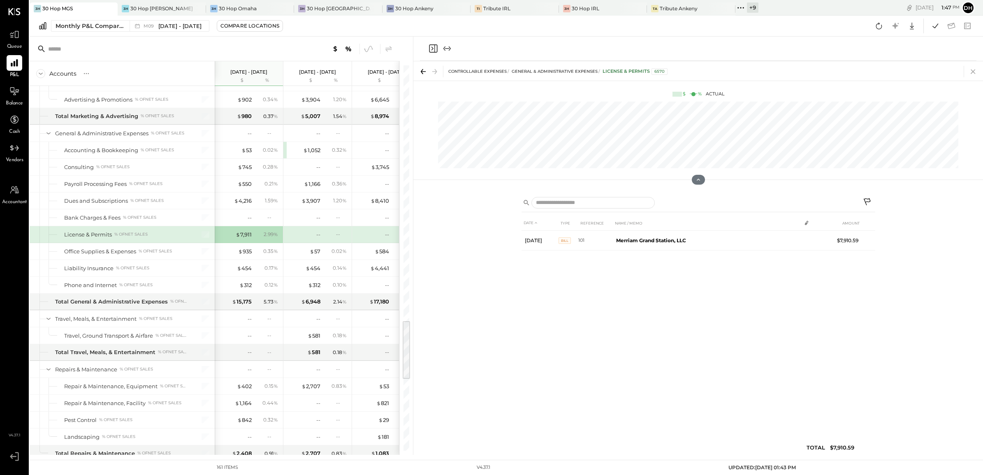
click at [971, 71] on icon at bounding box center [973, 72] width 12 height 12
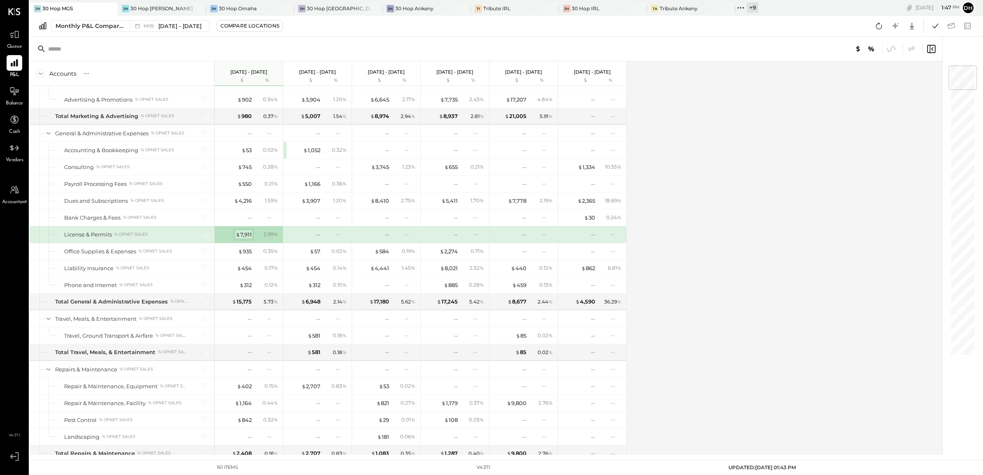
click at [247, 239] on div "$ 7,911" at bounding box center [244, 235] width 16 height 8
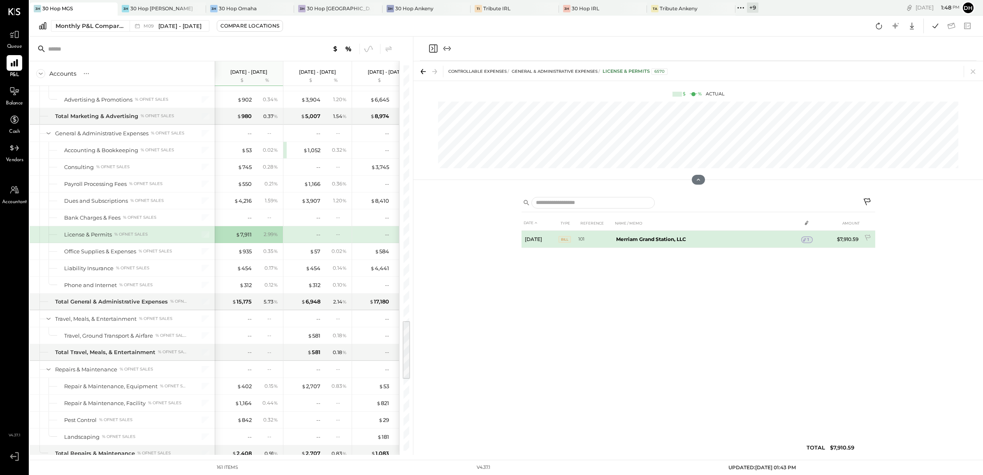
click at [664, 240] on b "Merriam Grand Station, LLC" at bounding box center [651, 239] width 70 height 6
click at [866, 240] on icon at bounding box center [868, 238] width 8 height 8
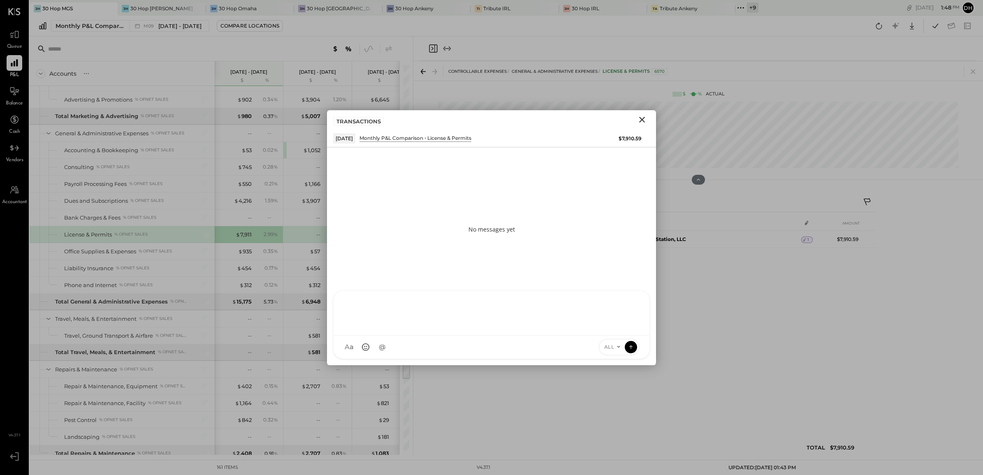
click at [427, 329] on div at bounding box center [491, 312] width 299 height 33
drag, startPoint x: 390, startPoint y: 299, endPoint x: 231, endPoint y: 295, distance: 158.8
click at [231, 295] on div "Accounts S % GL [DATE] - [DATE] $ % [DATE] - [DATE] $ % [DATE] - [DATE] $ % [DA…" at bounding box center [506, 246] width 953 height 418
click at [631, 295] on icon at bounding box center [632, 300] width 10 height 10
click at [628, 331] on icon at bounding box center [632, 334] width 10 height 10
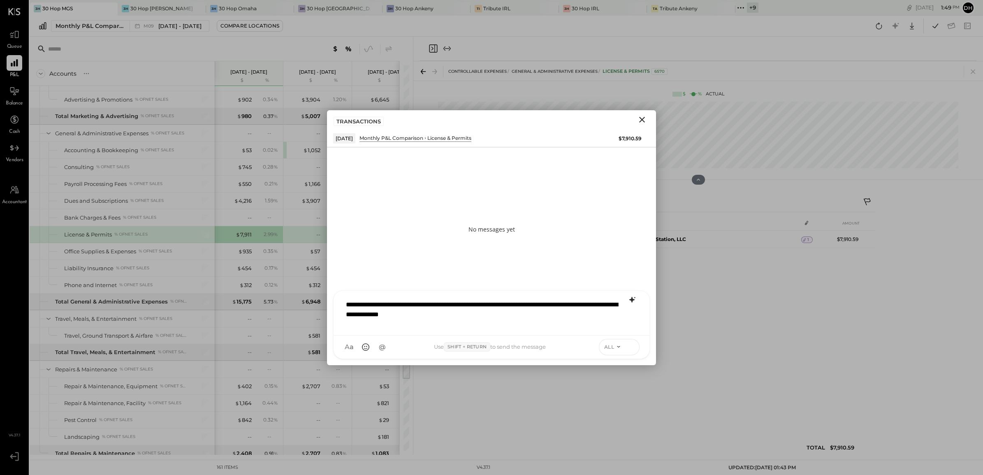
click at [628, 347] on icon at bounding box center [630, 347] width 7 height 8
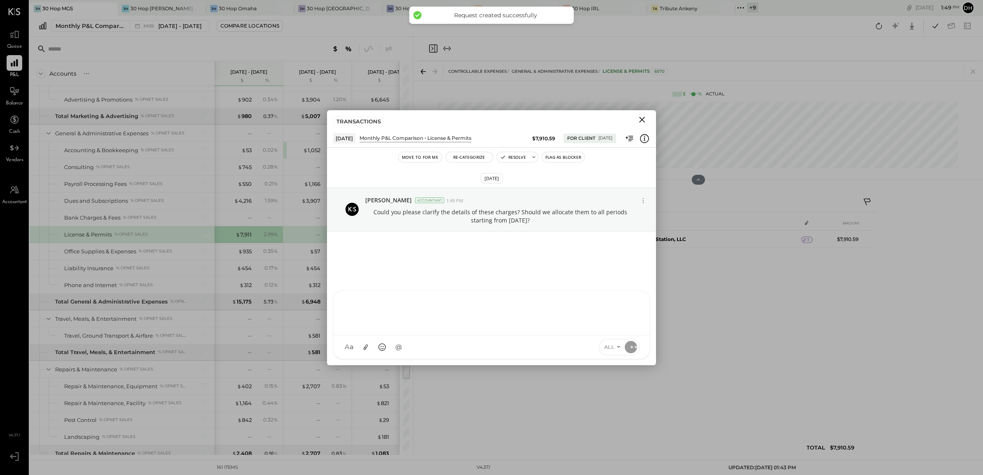
click at [644, 119] on icon "Close" at bounding box center [642, 120] width 10 height 10
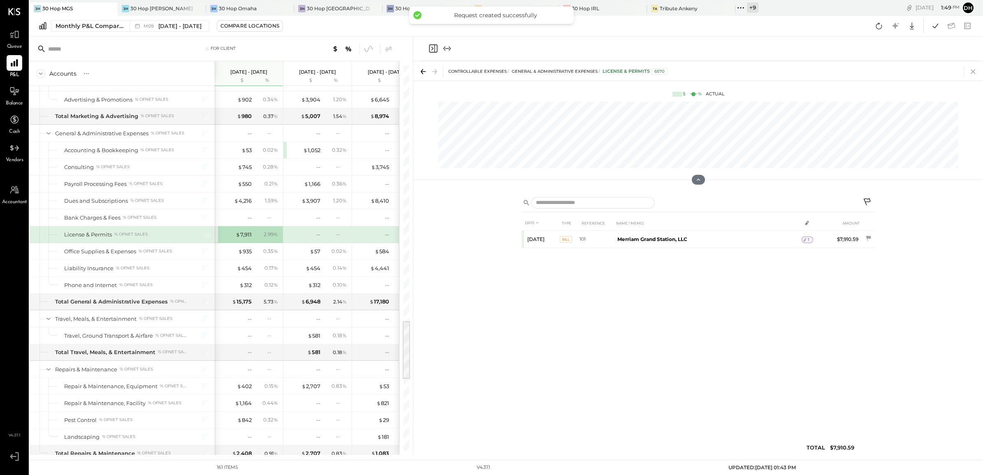
click at [977, 72] on icon at bounding box center [973, 72] width 12 height 12
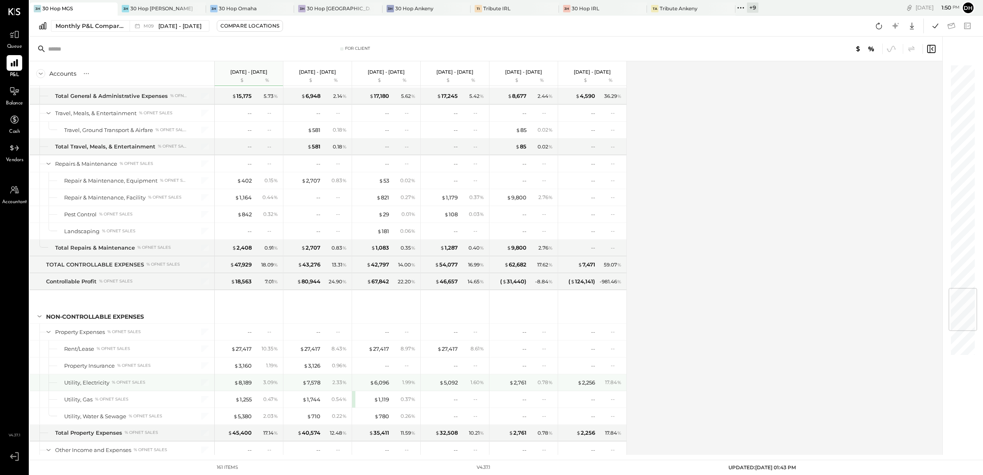
scroll to position [1902, 0]
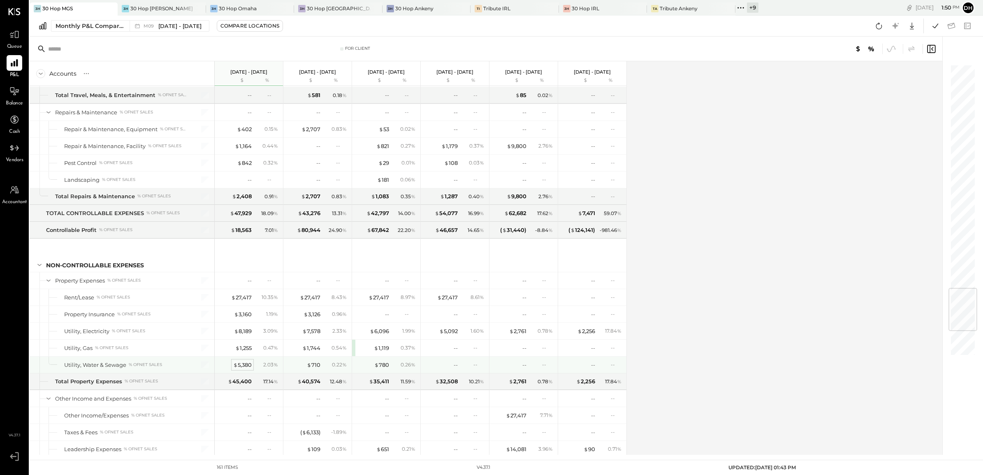
click at [246, 369] on div "$ 5,380" at bounding box center [242, 365] width 19 height 8
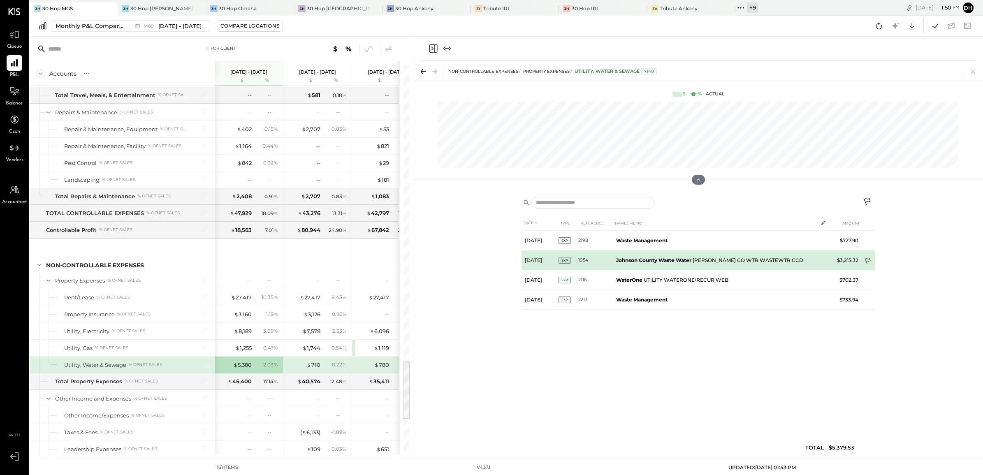
click at [866, 260] on icon at bounding box center [868, 262] width 8 height 8
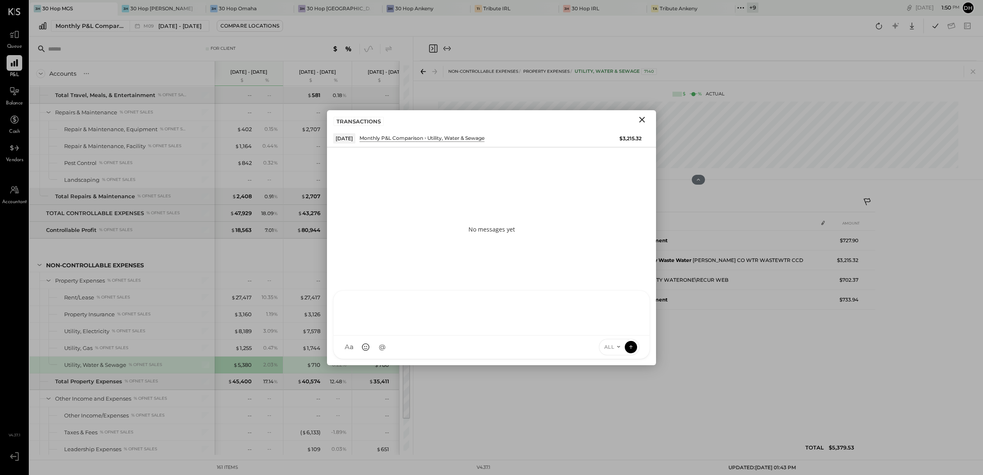
click at [452, 348] on div "AM [PERSON_NAME] [PERSON_NAME] DB [PERSON_NAME] ES [PERSON_NAME] BF [PERSON_NAM…" at bounding box center [491, 324] width 317 height 69
drag, startPoint x: 630, startPoint y: 301, endPoint x: 625, endPoint y: 302, distance: 5.1
click at [629, 301] on icon at bounding box center [632, 300] width 10 height 10
click at [632, 334] on icon at bounding box center [632, 334] width 6 height 6
click at [625, 347] on button at bounding box center [631, 346] width 12 height 12
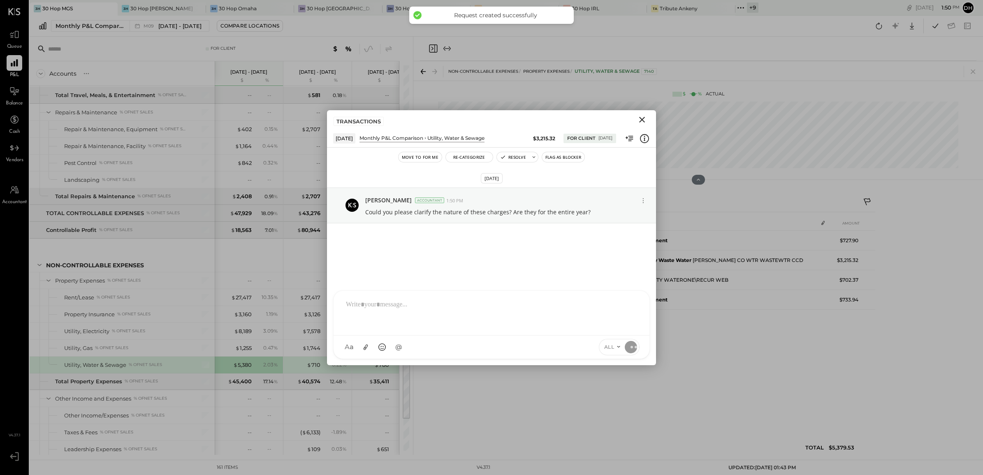
click at [642, 118] on icon "Close" at bounding box center [642, 120] width 6 height 6
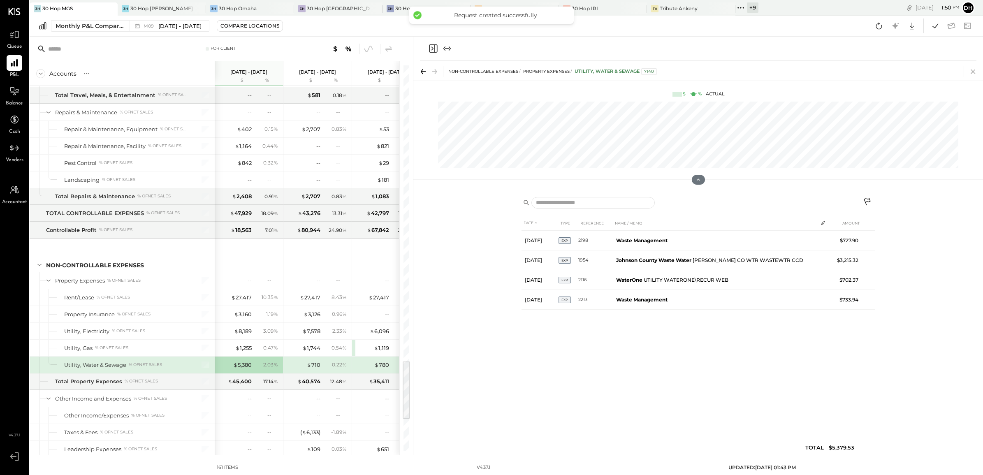
click at [972, 72] on icon at bounding box center [973, 71] width 5 height 5
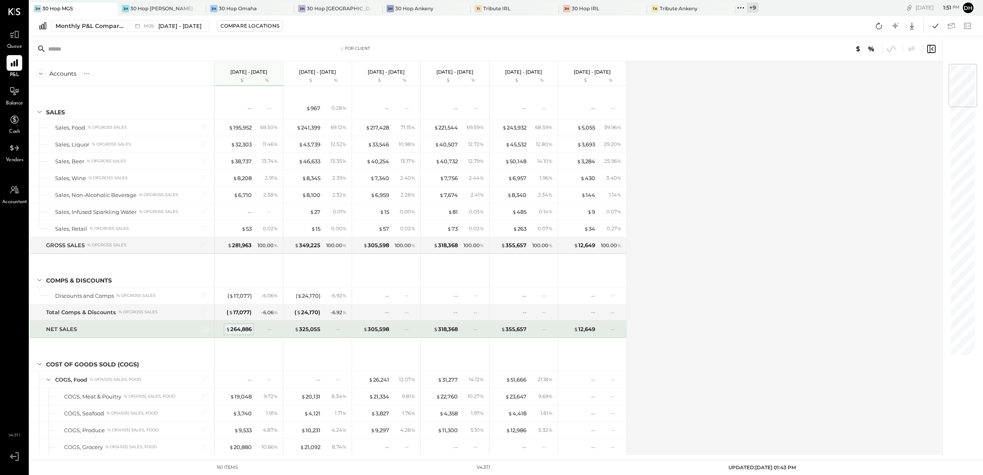
click at [246, 328] on div "$ 264,886" at bounding box center [239, 329] width 26 height 8
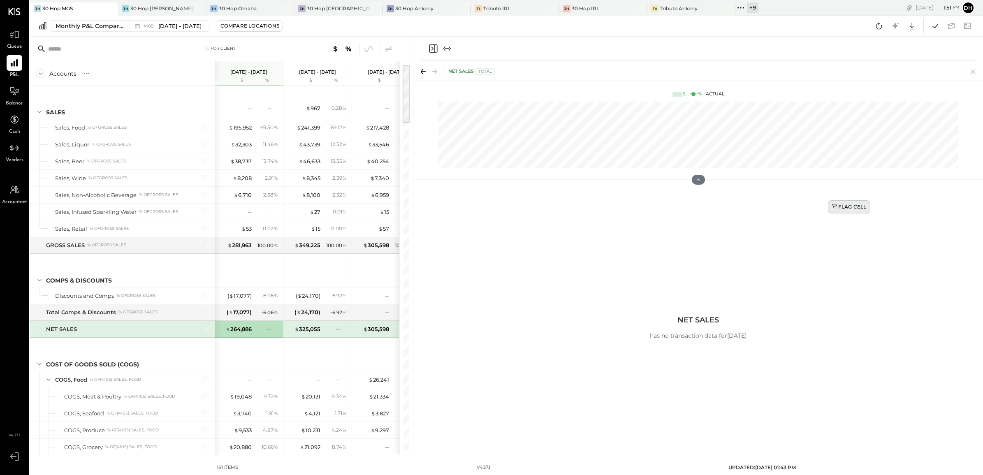
click at [853, 209] on div "Flag Cell" at bounding box center [849, 206] width 35 height 7
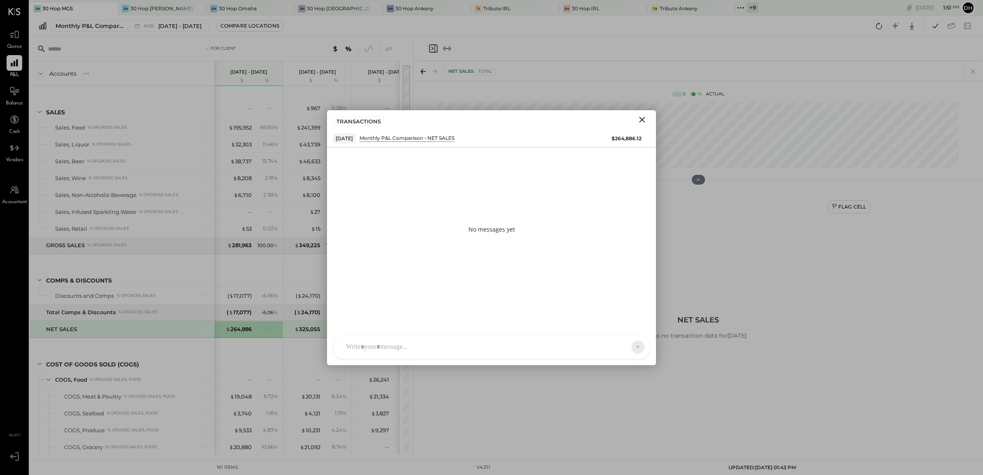
click at [376, 345] on div "AM [PERSON_NAME] [PERSON_NAME] DB [PERSON_NAME] ES [PERSON_NAME] BF [PERSON_NAM…" at bounding box center [491, 347] width 317 height 24
click at [635, 298] on icon at bounding box center [632, 300] width 10 height 10
click at [632, 332] on icon at bounding box center [632, 334] width 10 height 10
click at [628, 348] on icon at bounding box center [630, 347] width 7 height 8
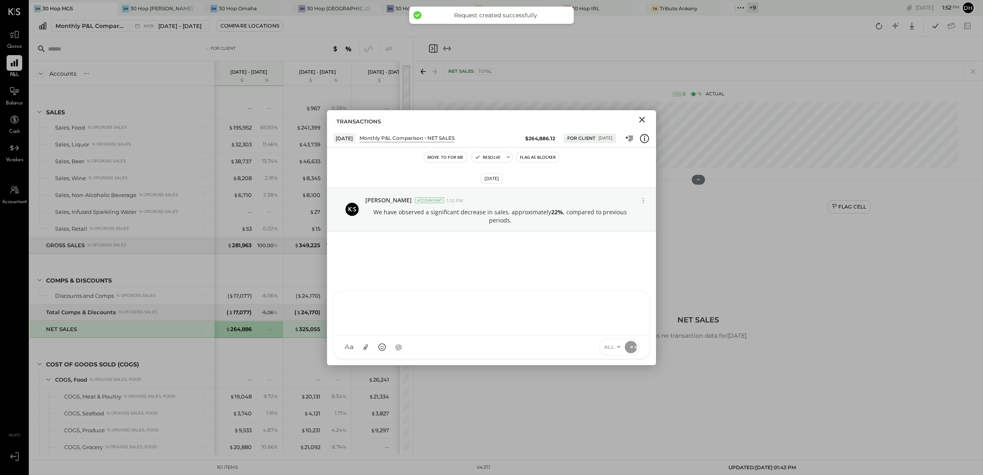
click at [642, 120] on icon "Close" at bounding box center [642, 120] width 10 height 10
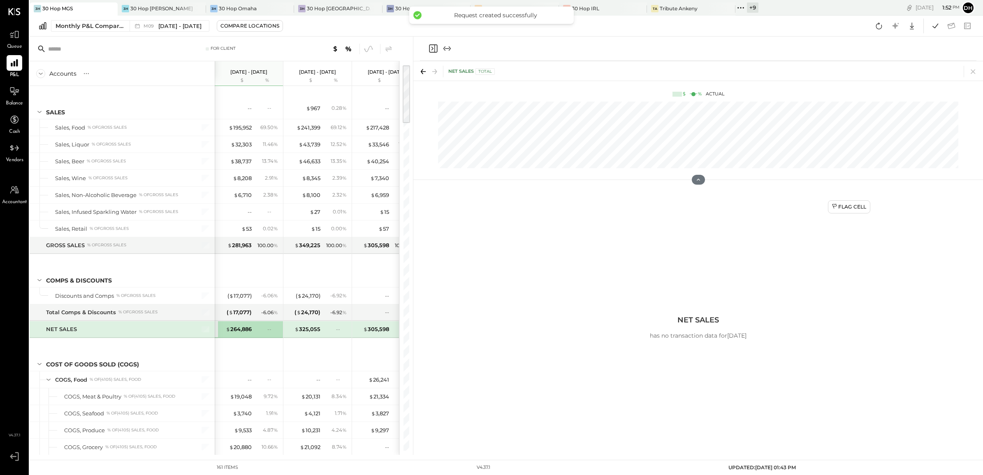
click at [979, 70] on div "NET SALES Total" at bounding box center [698, 70] width 570 height 19
click at [974, 71] on icon at bounding box center [973, 72] width 12 height 12
